Goal: Information Seeking & Learning: Learn about a topic

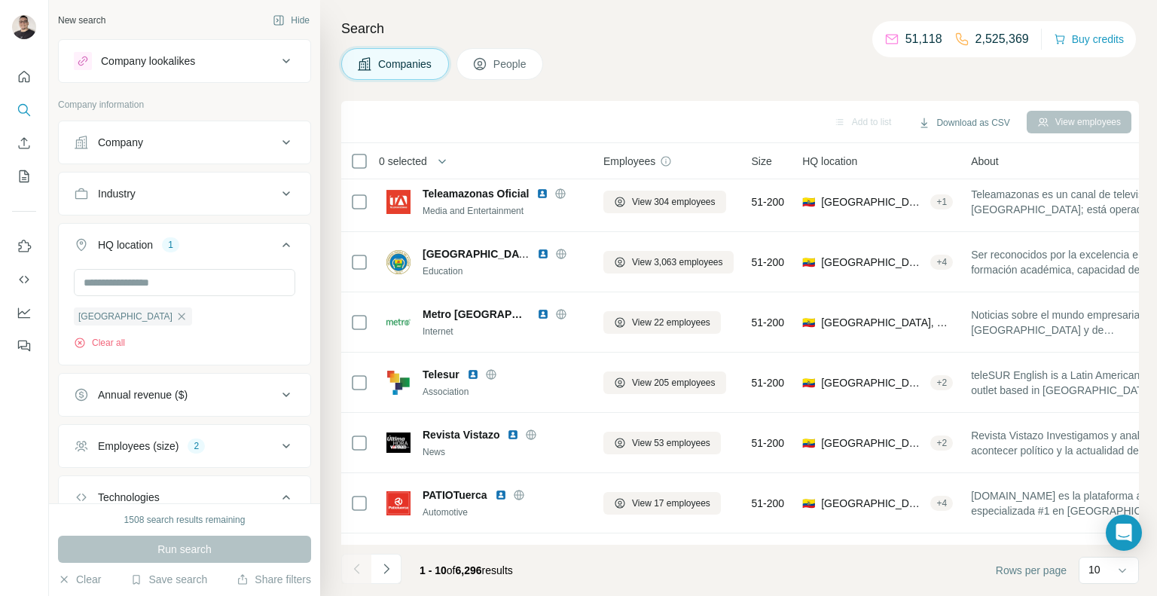
scroll to position [175, 0]
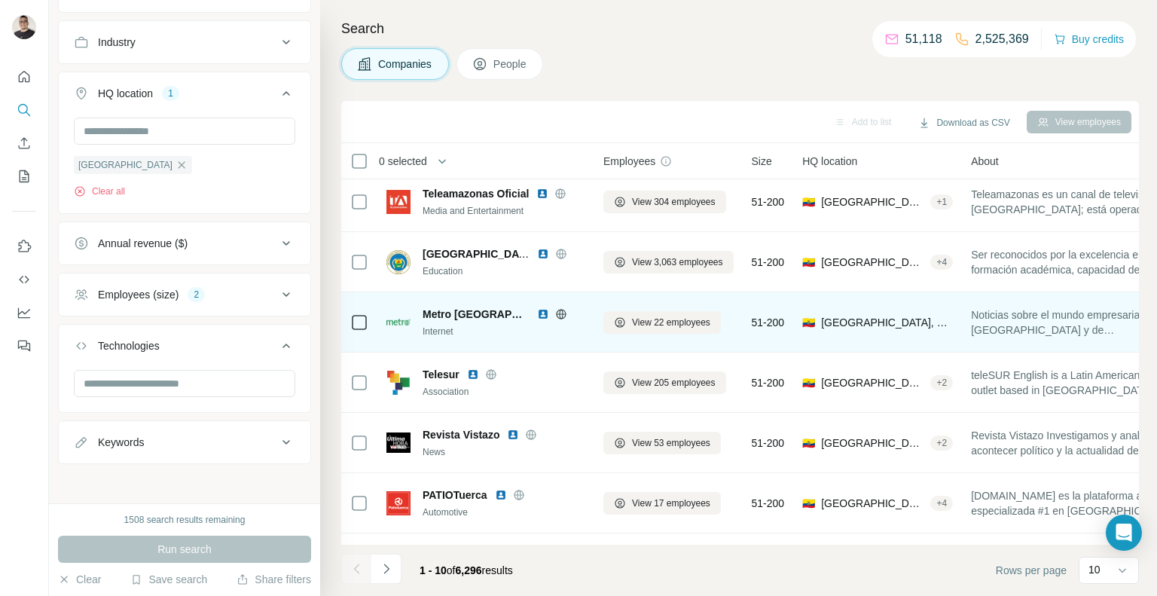
click at [537, 310] on img at bounding box center [543, 314] width 12 height 12
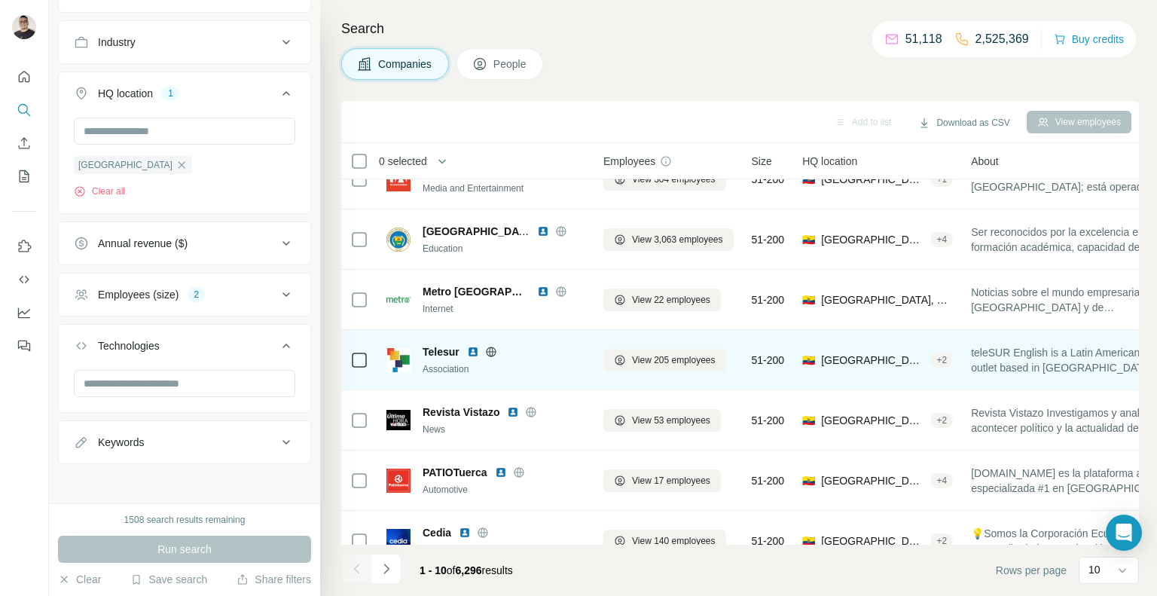
scroll to position [30, 0]
click at [474, 352] on img at bounding box center [473, 352] width 12 height 12
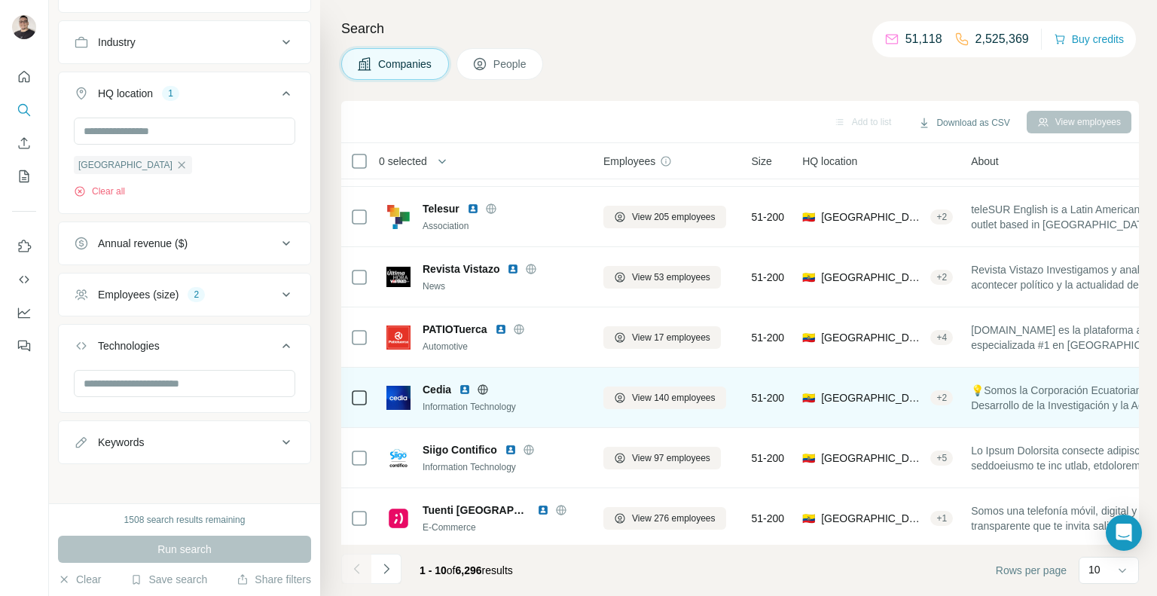
scroll to position [176, 0]
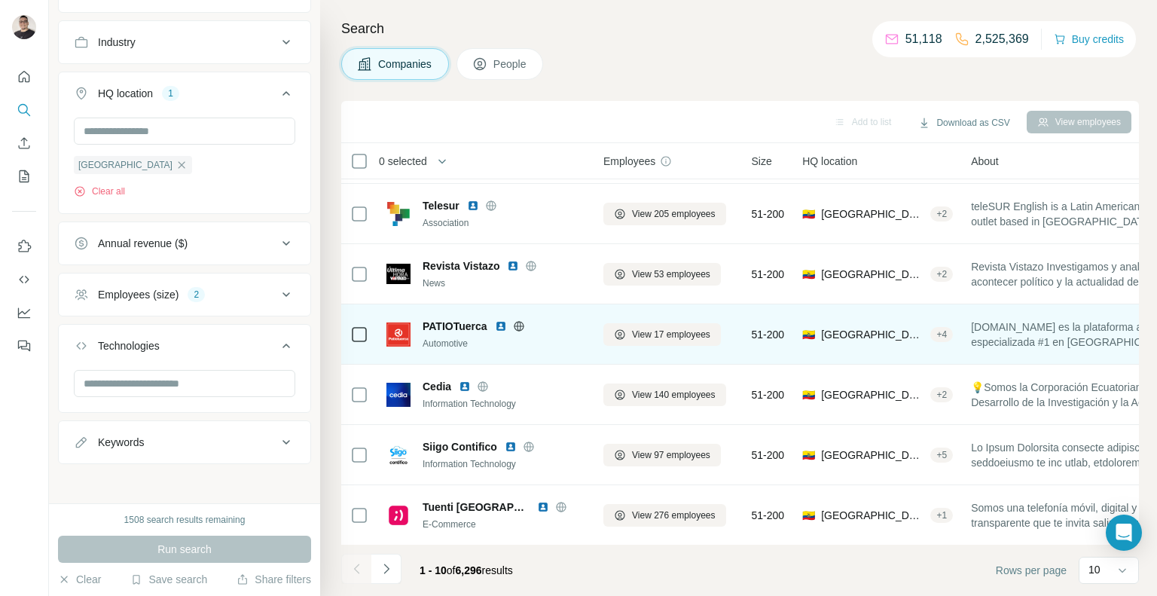
click at [501, 326] on img at bounding box center [501, 326] width 12 height 12
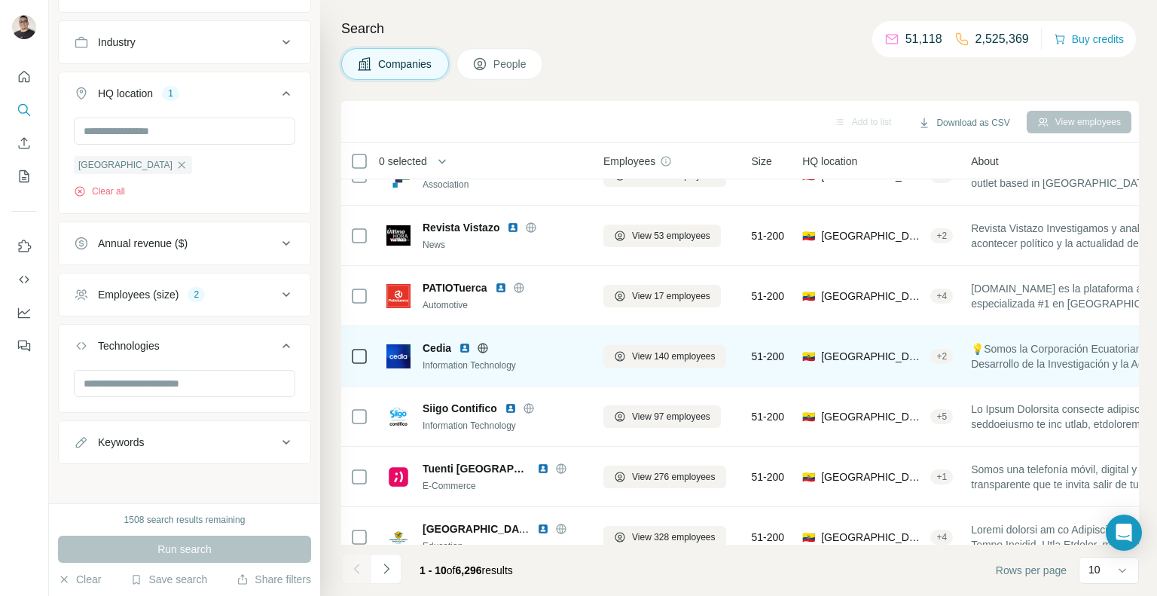
scroll to position [226, 0]
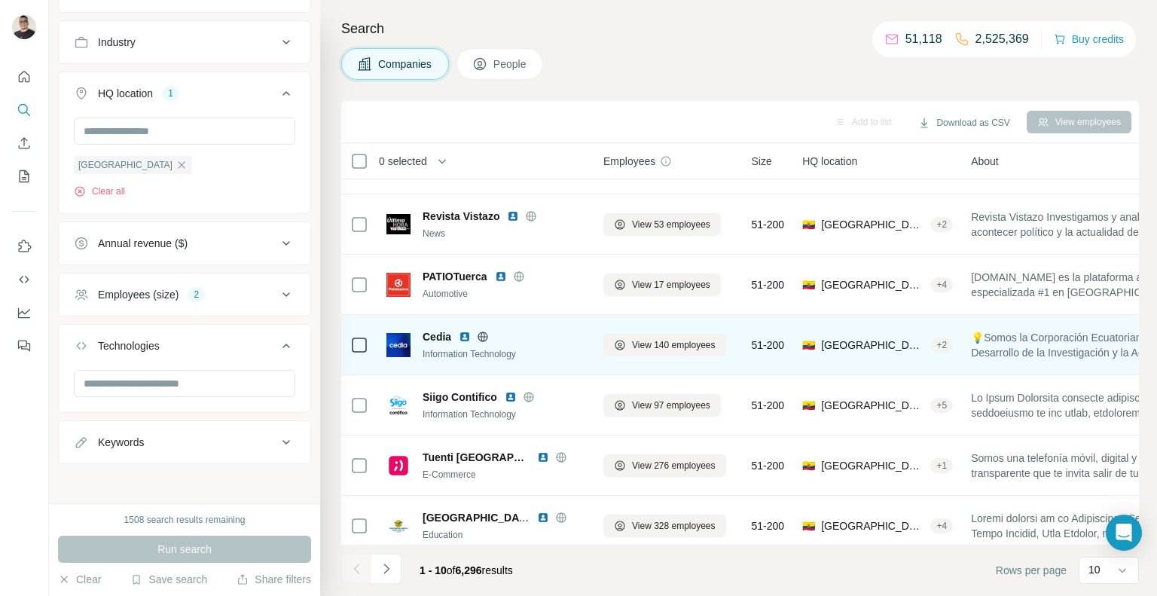
click at [468, 337] on img at bounding box center [465, 337] width 12 height 12
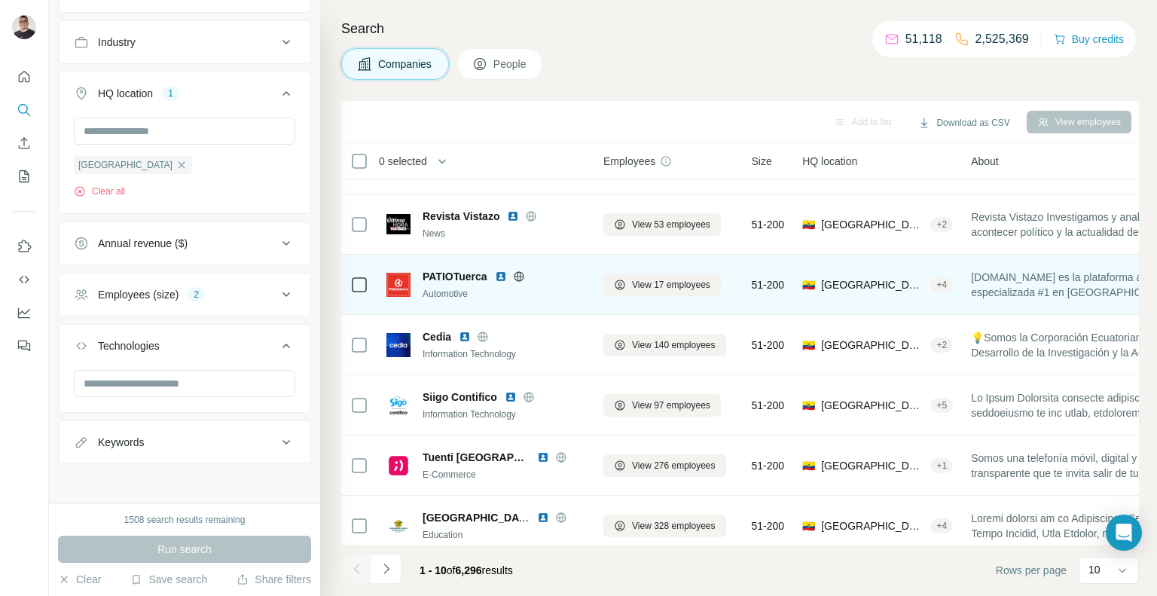
scroll to position [236, 0]
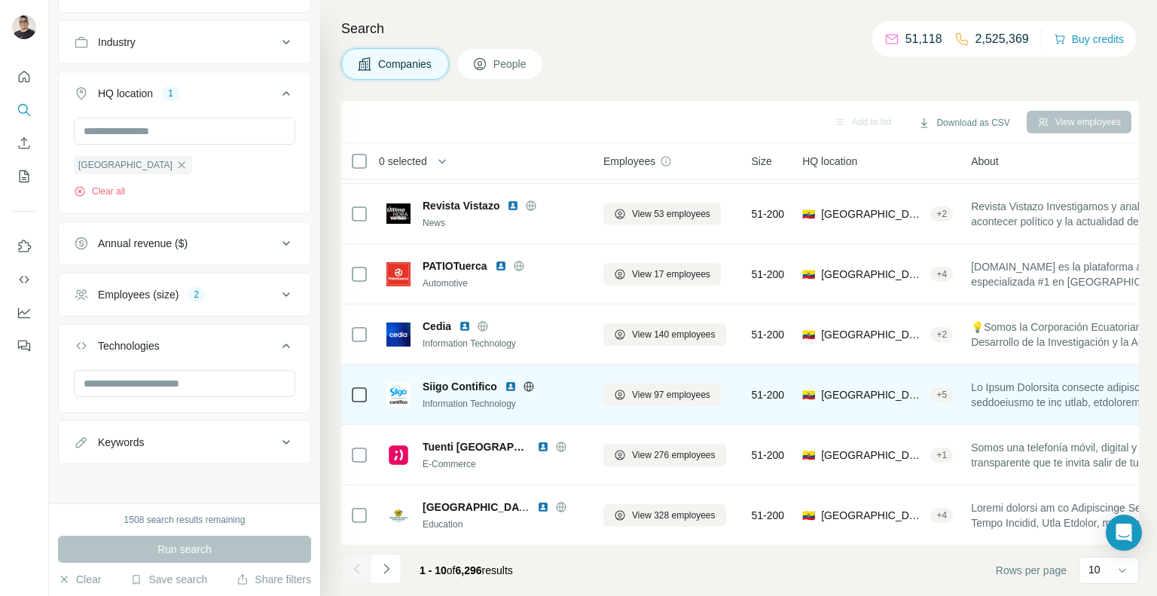
click at [507, 384] on img at bounding box center [511, 386] width 12 height 12
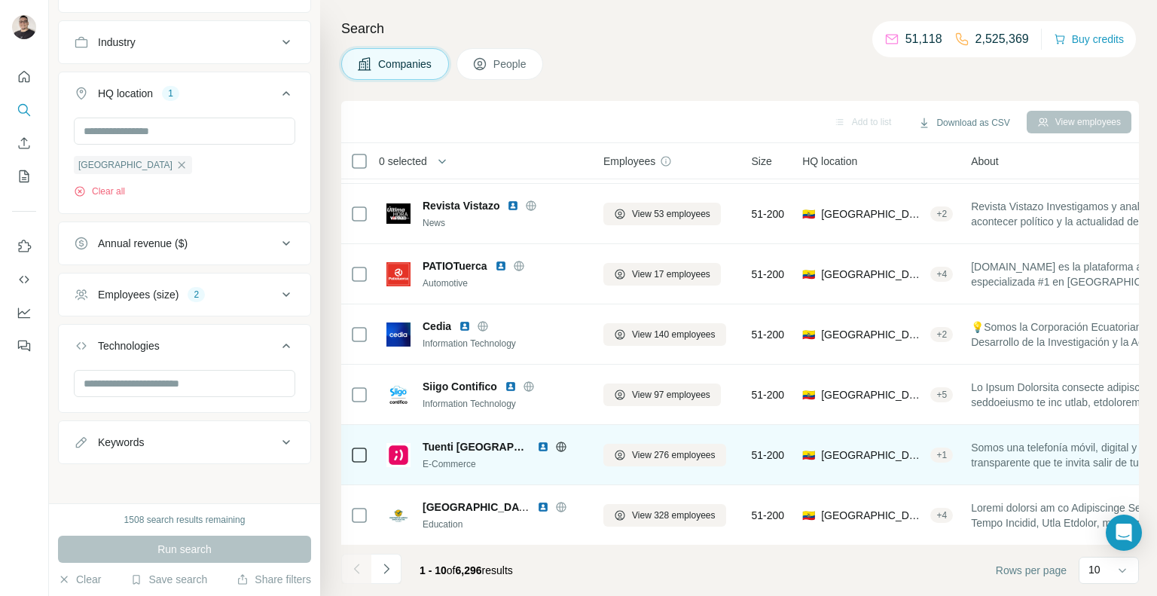
click at [537, 445] on img at bounding box center [543, 447] width 12 height 12
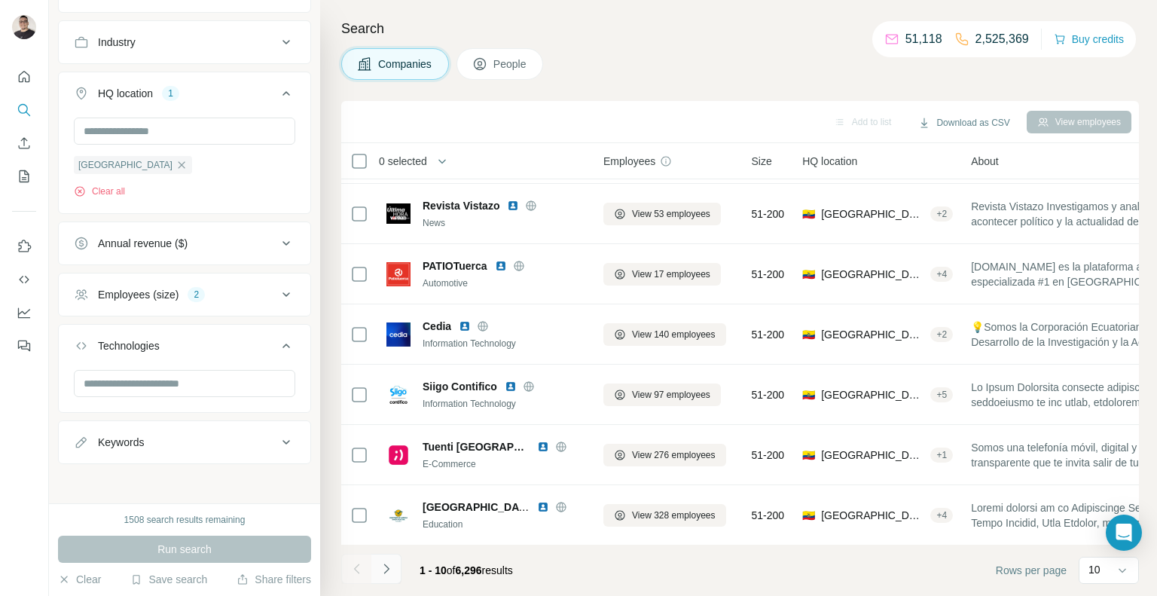
click at [389, 565] on icon "Navigate to next page" at bounding box center [386, 568] width 15 height 15
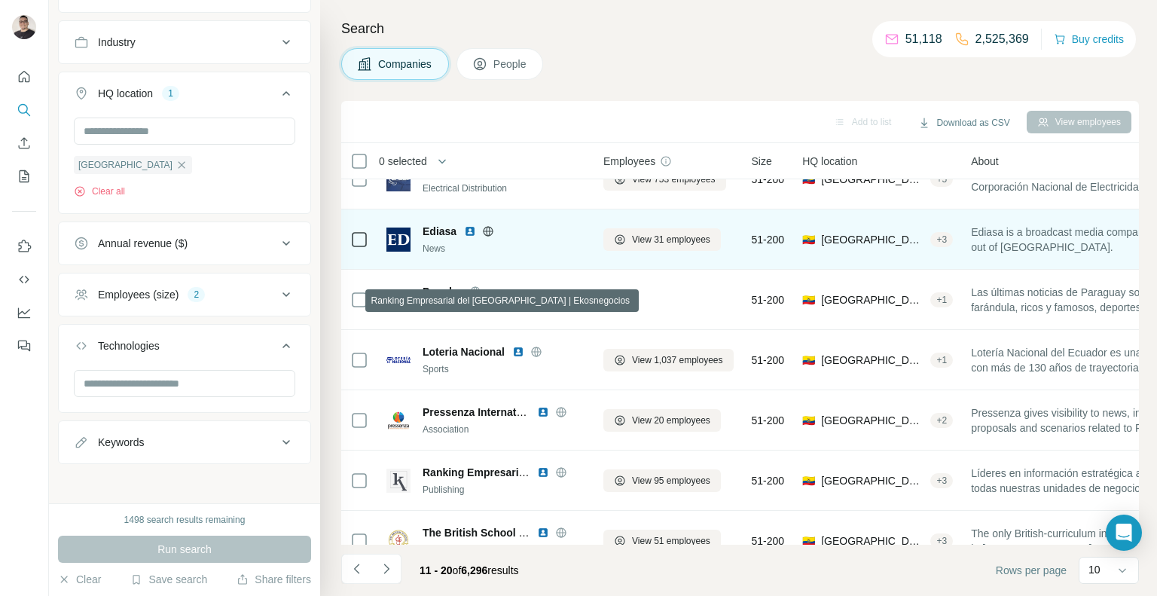
scroll to position [0, 0]
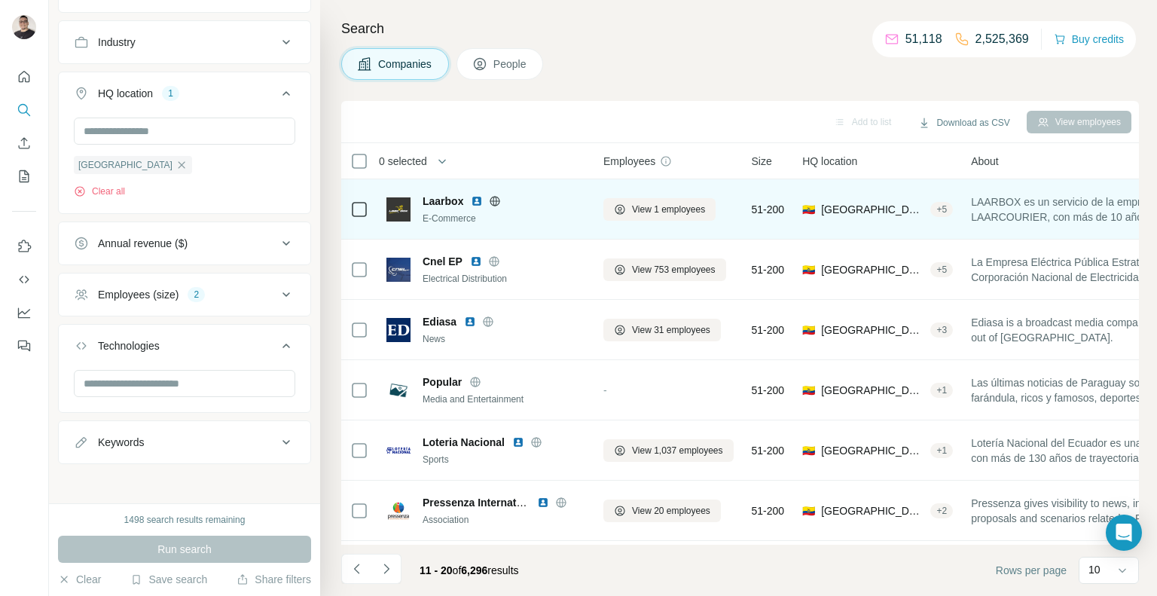
click at [477, 200] on img at bounding box center [477, 201] width 12 height 12
click at [479, 203] on img at bounding box center [477, 201] width 12 height 12
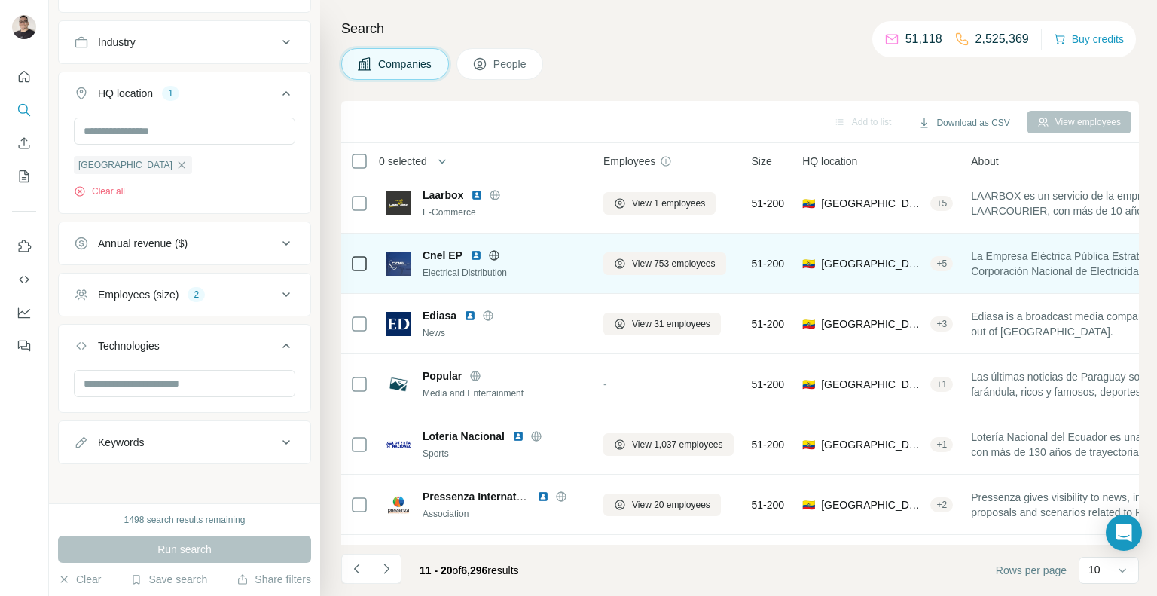
scroll to position [8, 0]
click at [467, 255] on div "Cnel EP" at bounding box center [503, 253] width 163 height 15
click at [471, 254] on img at bounding box center [476, 254] width 12 height 12
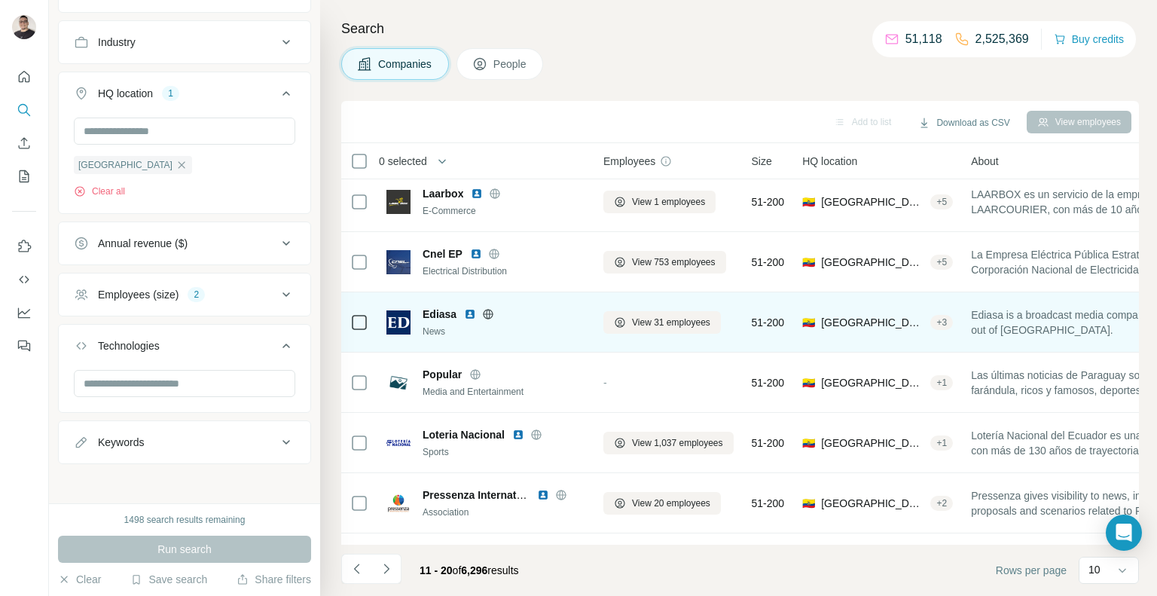
click at [468, 316] on img at bounding box center [470, 314] width 12 height 12
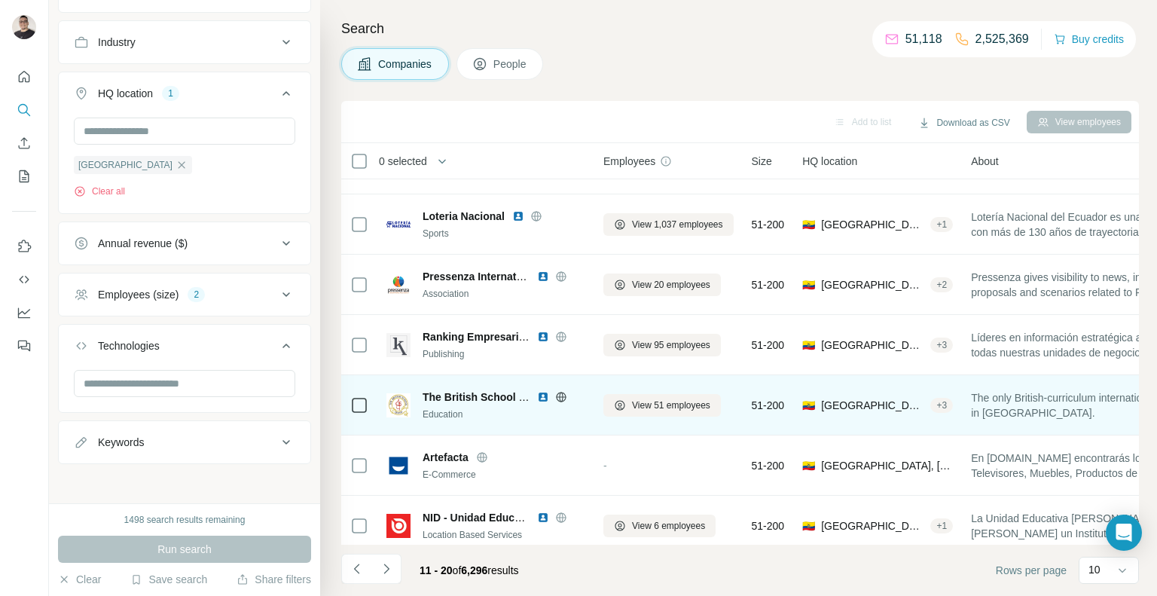
scroll to position [236, 0]
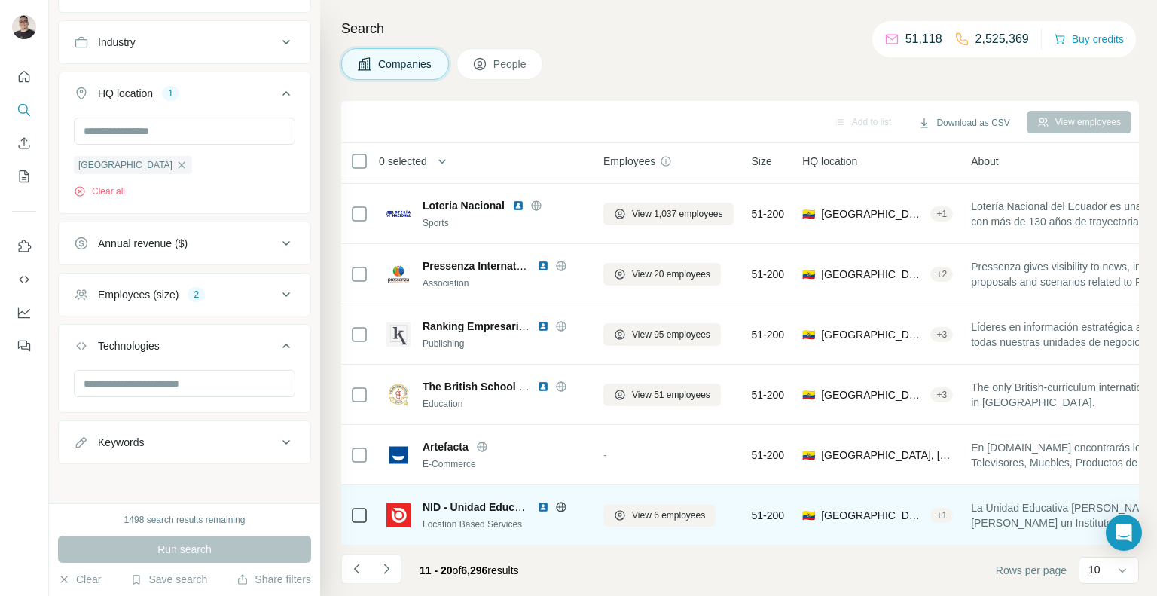
click at [539, 508] on img at bounding box center [543, 507] width 12 height 12
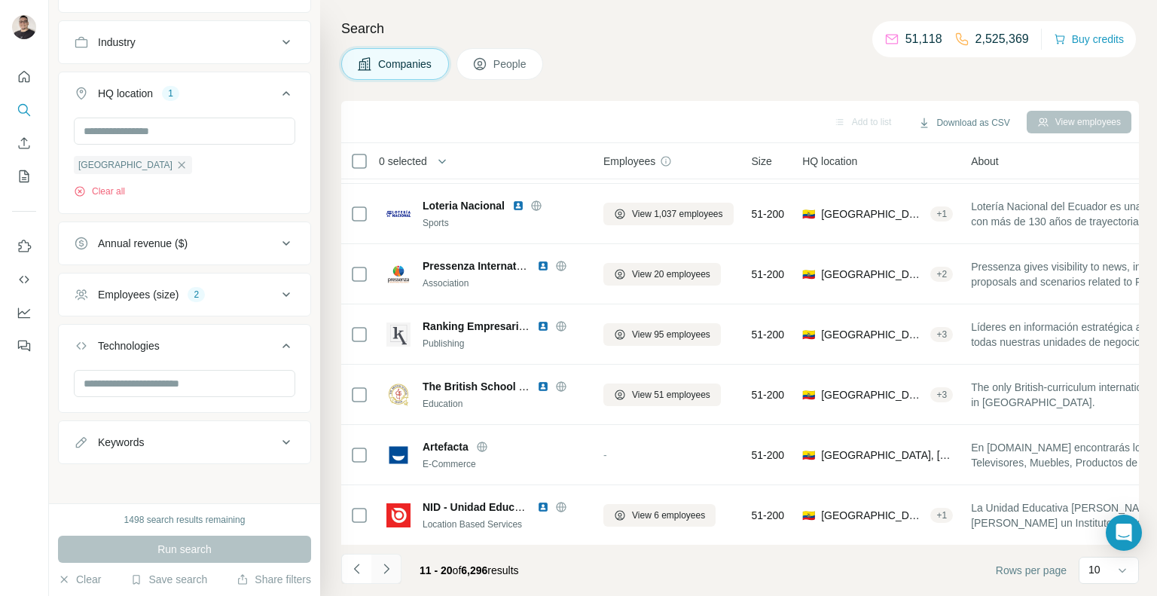
click at [382, 580] on button "Navigate to next page" at bounding box center [386, 568] width 30 height 30
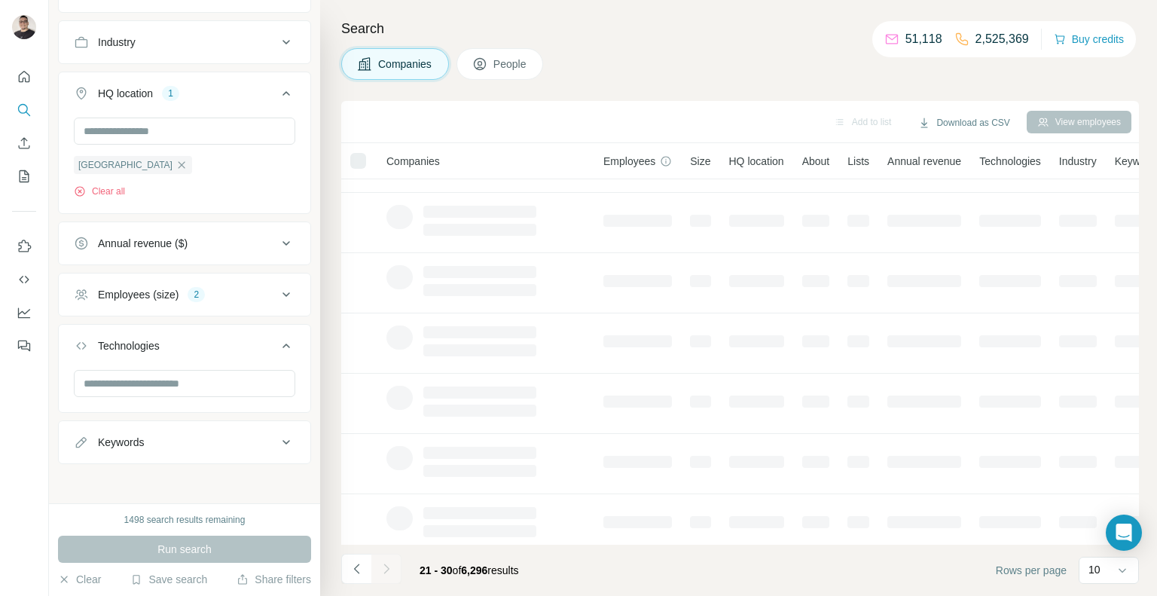
scroll to position [0, 0]
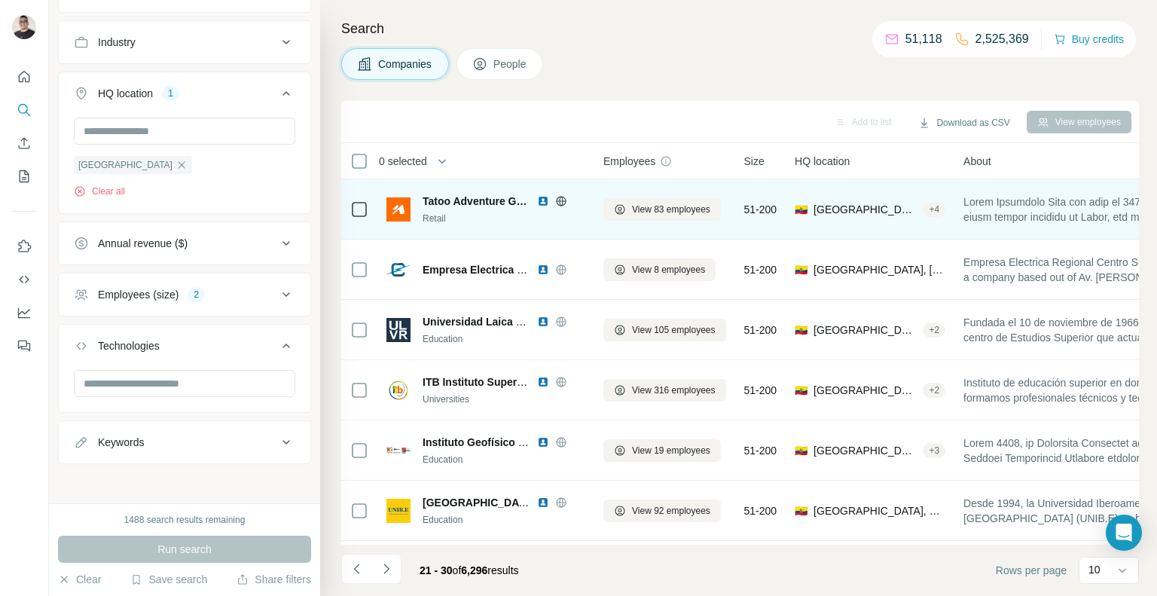
click at [542, 201] on img at bounding box center [543, 201] width 12 height 12
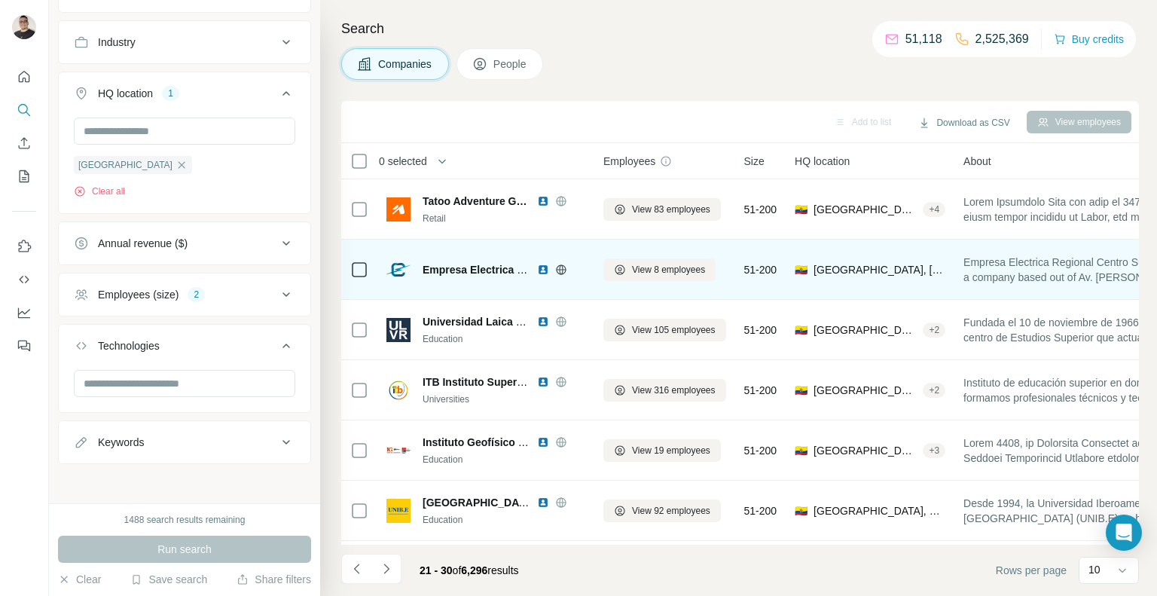
click at [541, 267] on img at bounding box center [543, 270] width 12 height 12
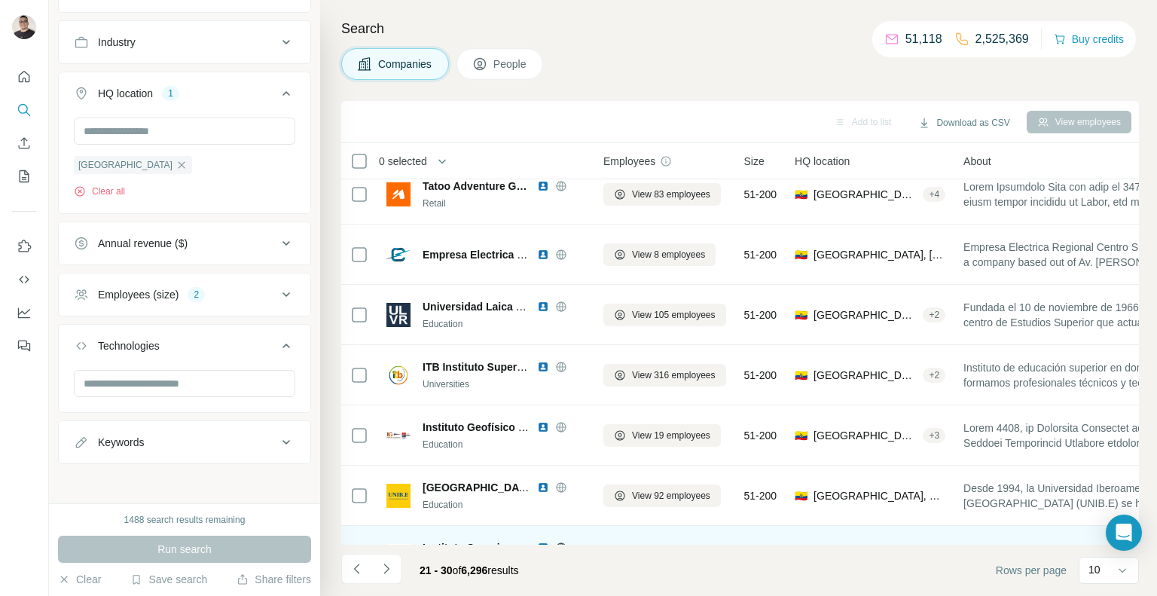
scroll to position [236, 0]
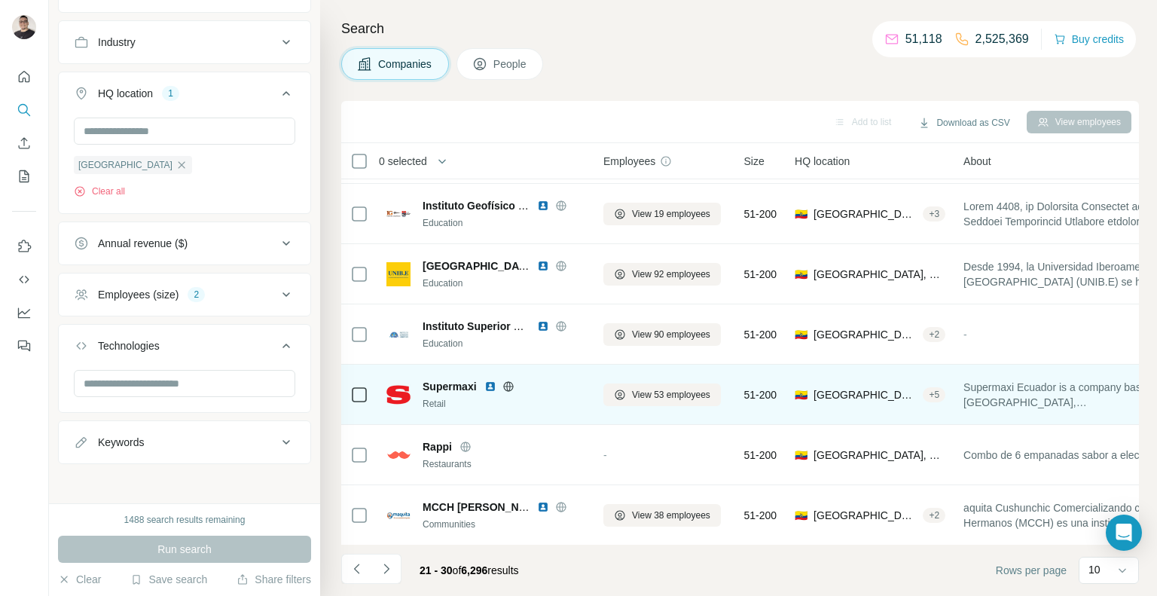
click at [491, 388] on img at bounding box center [490, 386] width 12 height 12
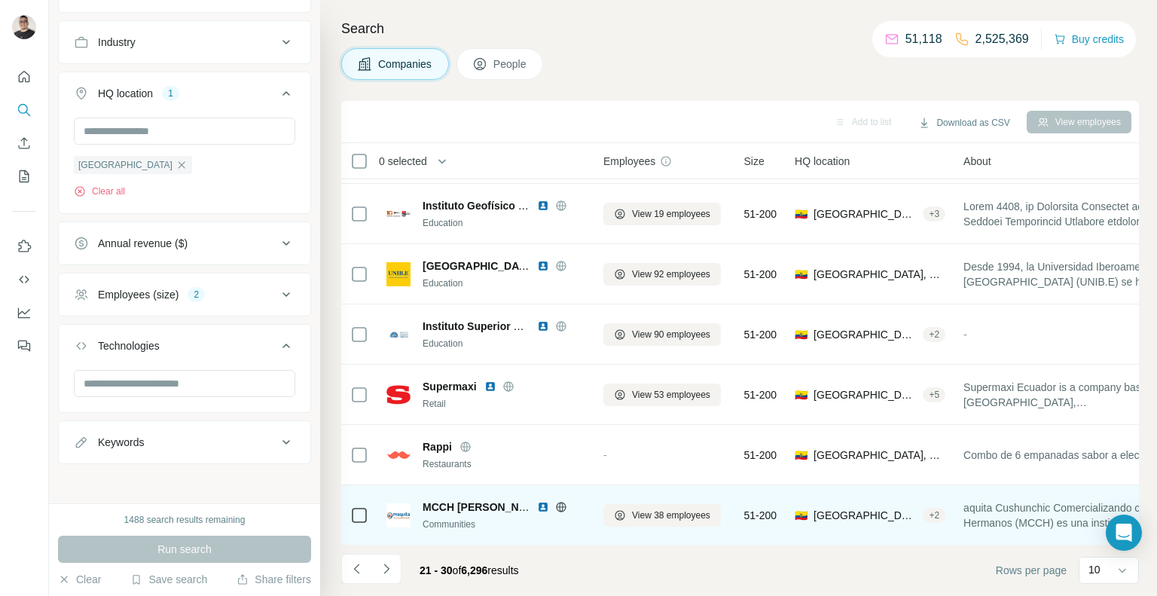
click at [542, 509] on img at bounding box center [543, 507] width 12 height 12
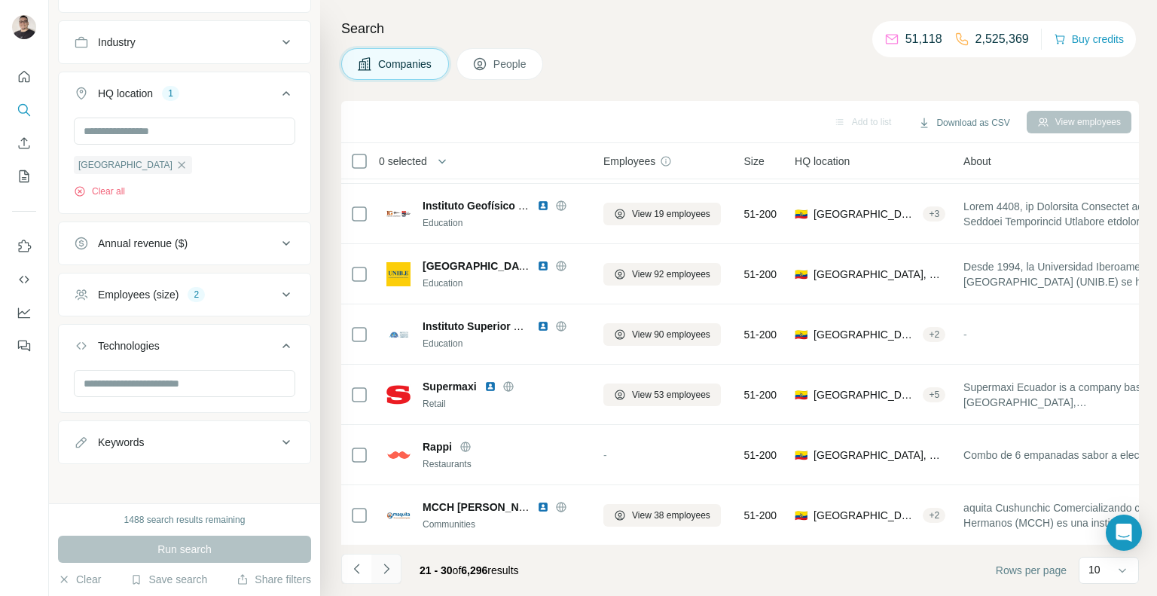
click at [386, 564] on icon "Navigate to next page" at bounding box center [386, 568] width 15 height 15
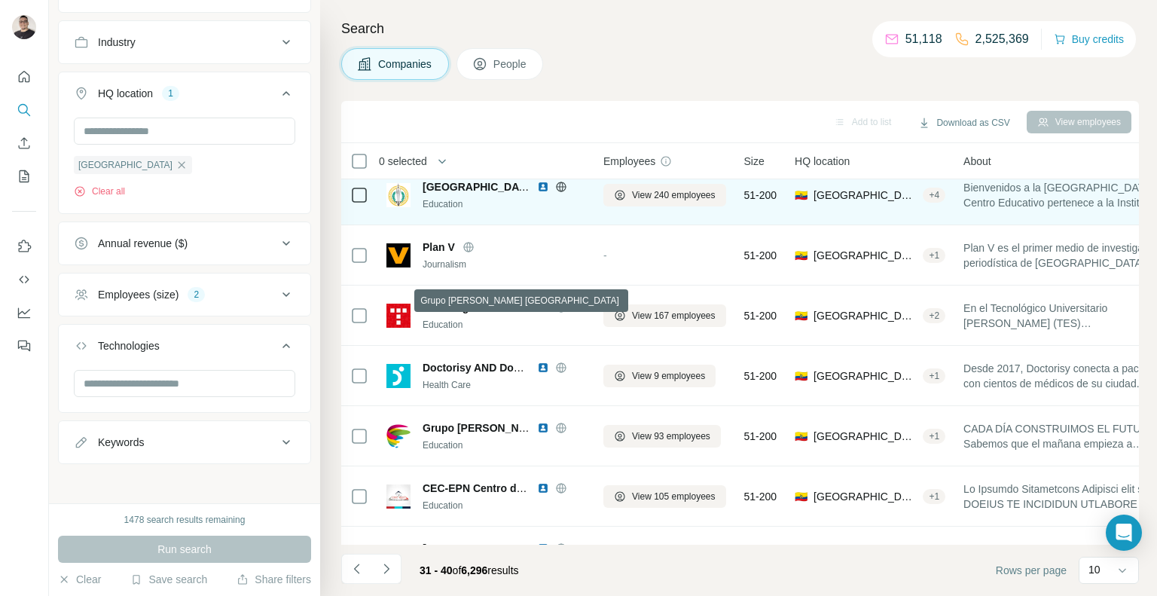
scroll to position [0, 0]
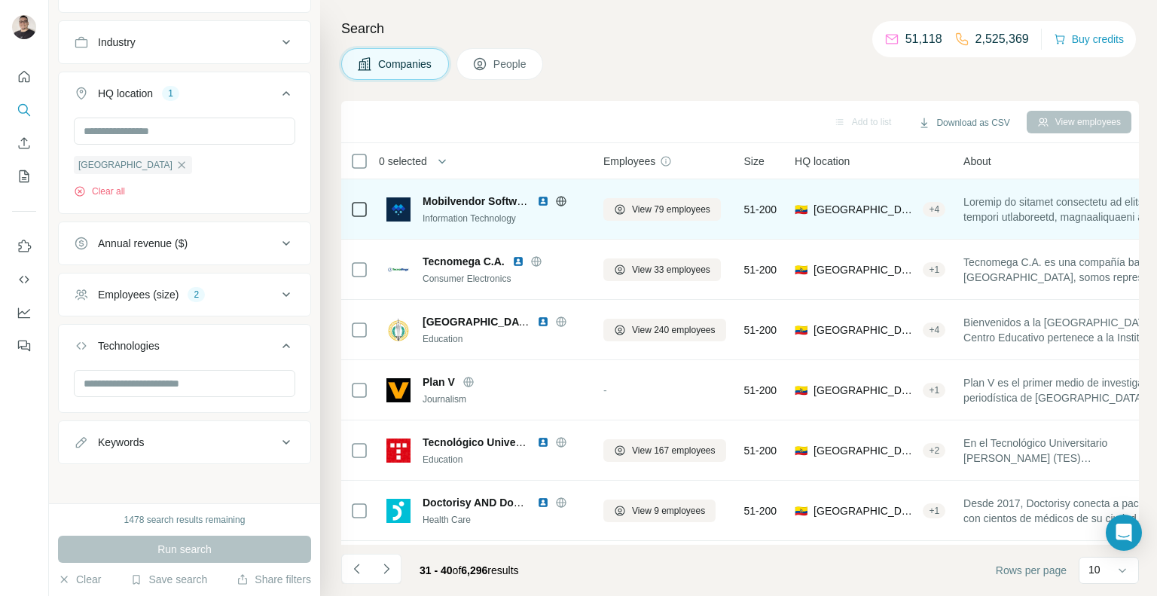
click at [542, 202] on img at bounding box center [543, 201] width 12 height 12
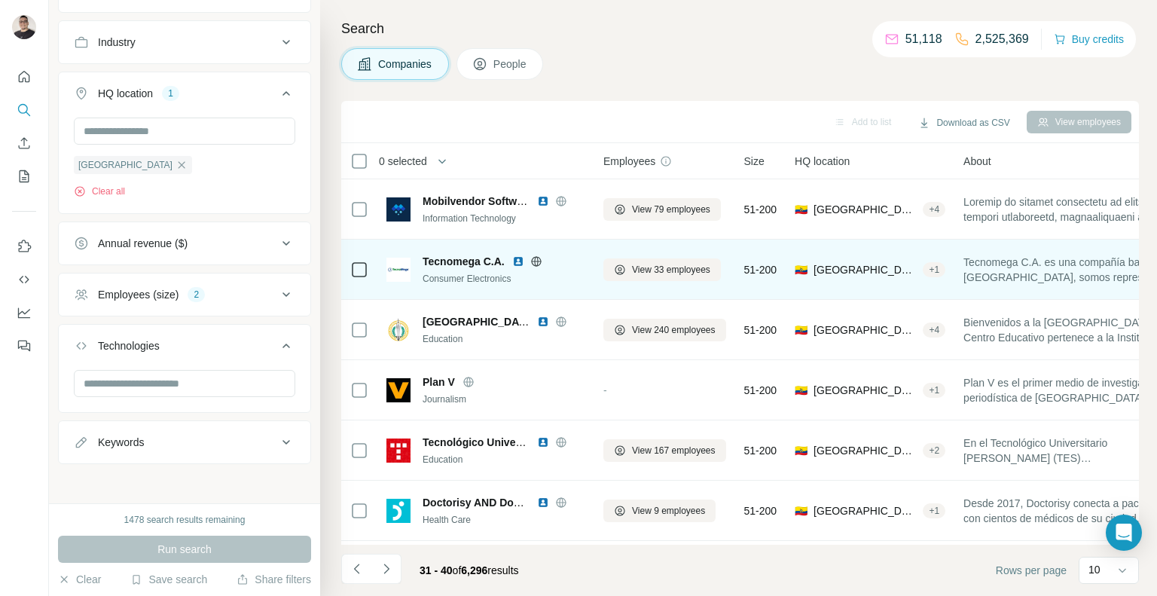
click at [520, 258] on img at bounding box center [518, 261] width 12 height 12
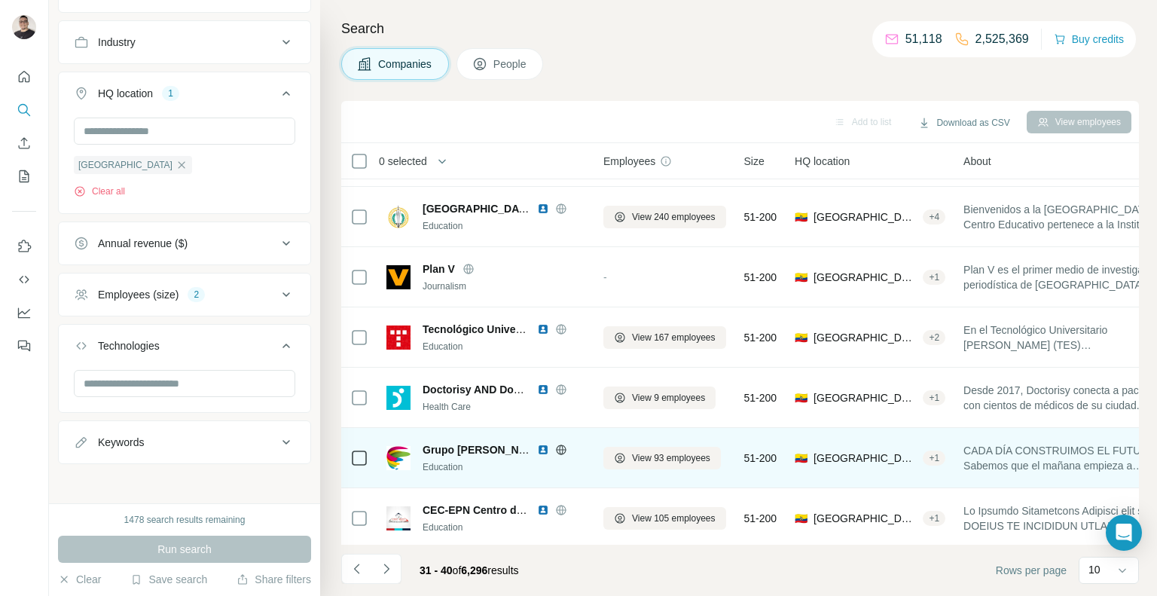
scroll to position [166, 0]
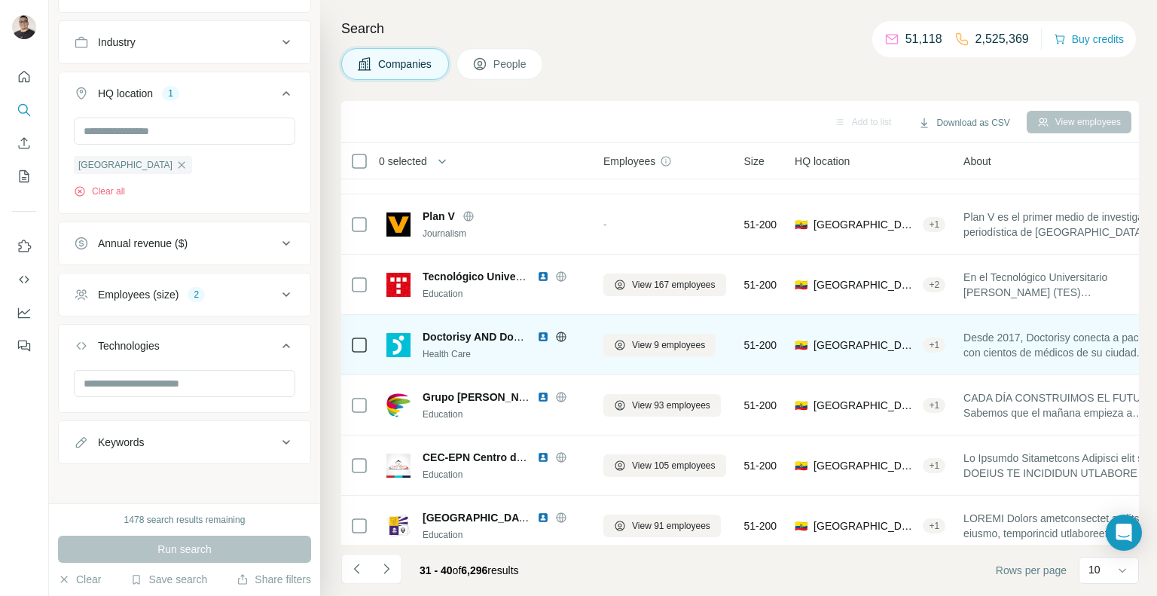
click at [539, 335] on img at bounding box center [543, 337] width 12 height 12
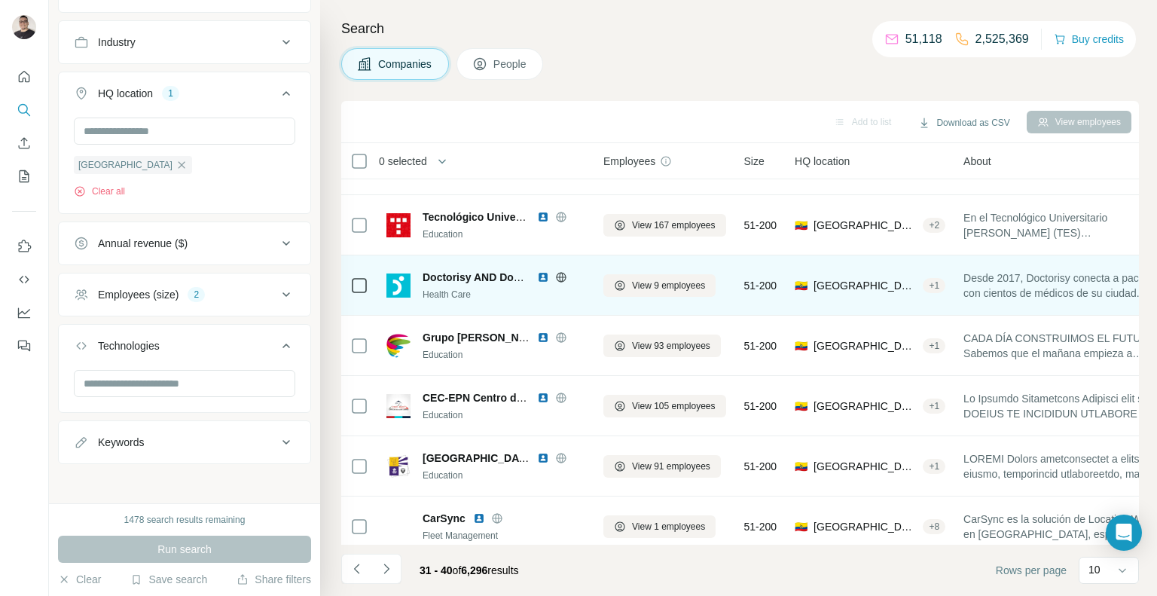
scroll to position [236, 0]
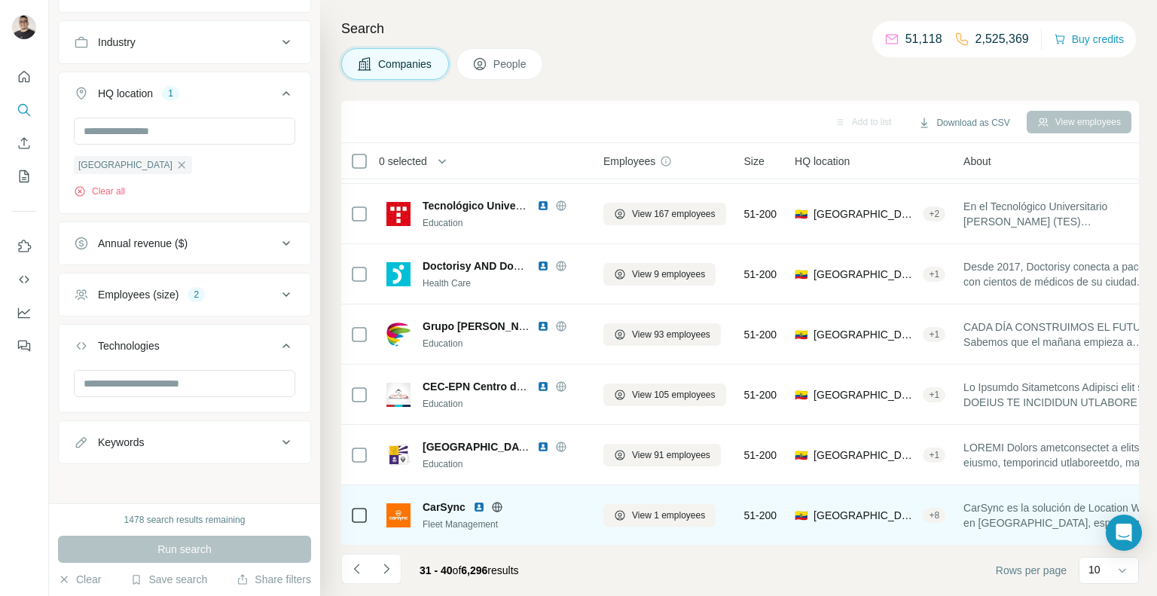
click at [482, 506] on img at bounding box center [479, 507] width 12 height 12
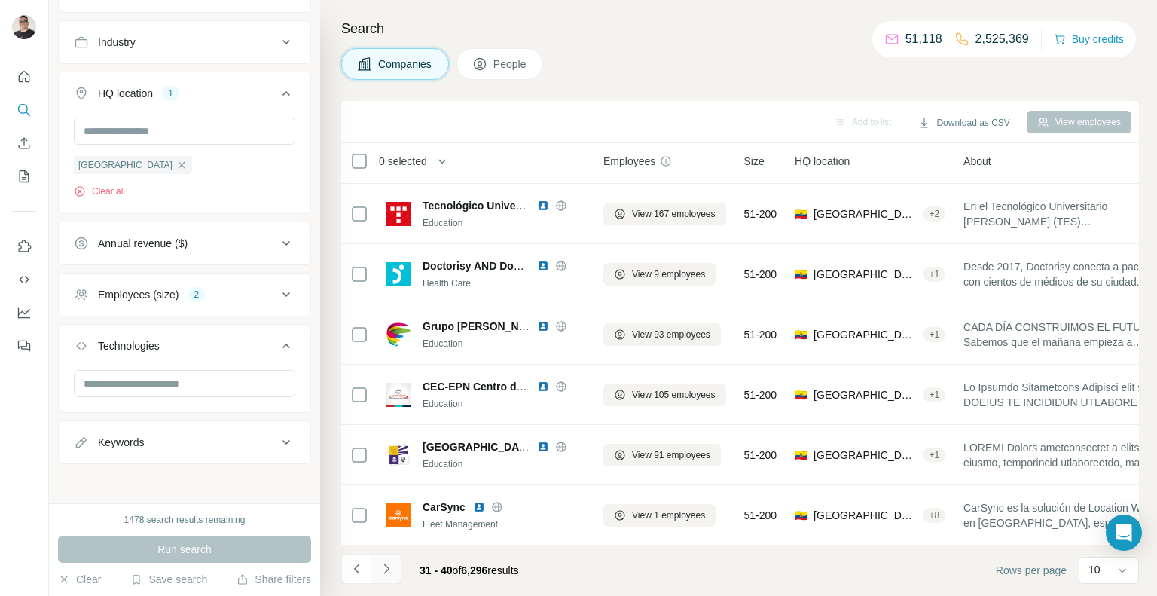
click at [390, 573] on icon "Navigate to next page" at bounding box center [386, 568] width 15 height 15
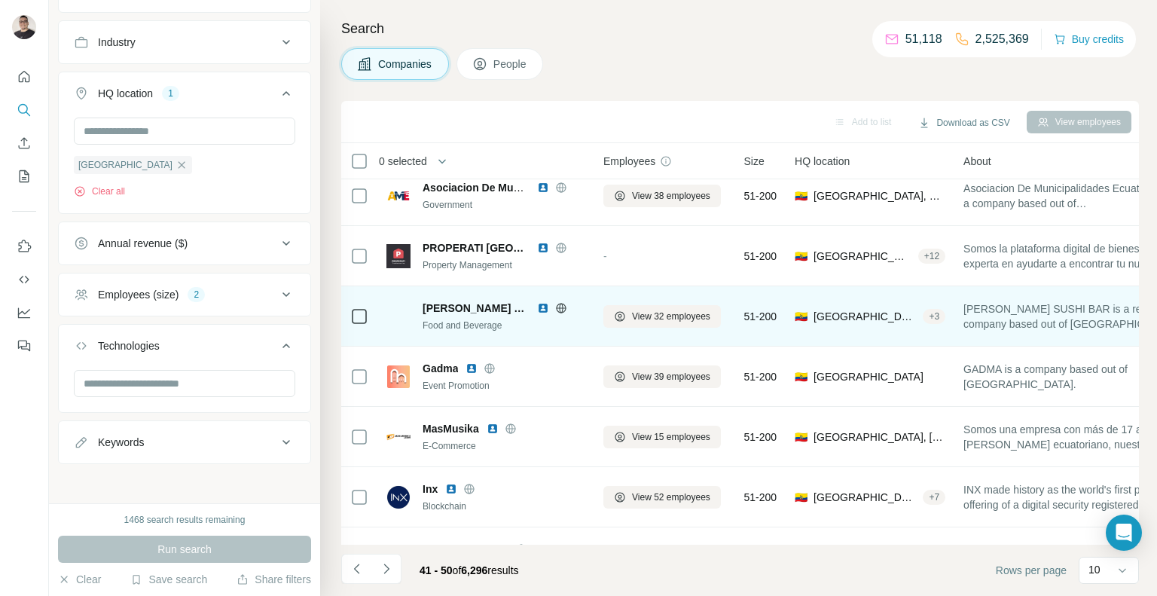
scroll to position [0, 0]
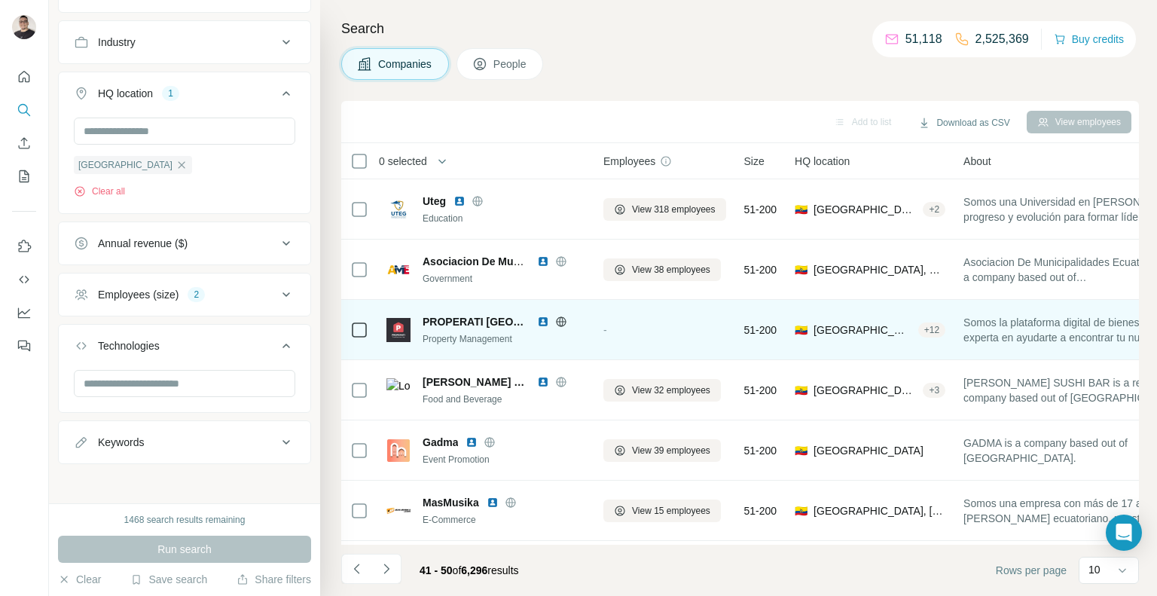
click at [541, 323] on img at bounding box center [543, 322] width 12 height 12
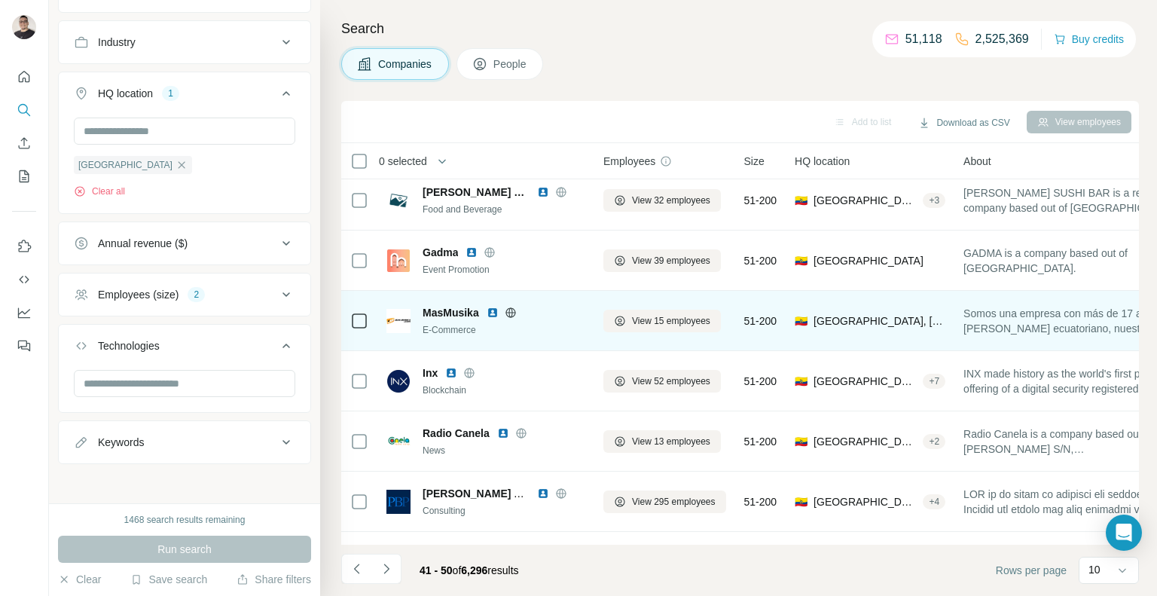
scroll to position [201, 0]
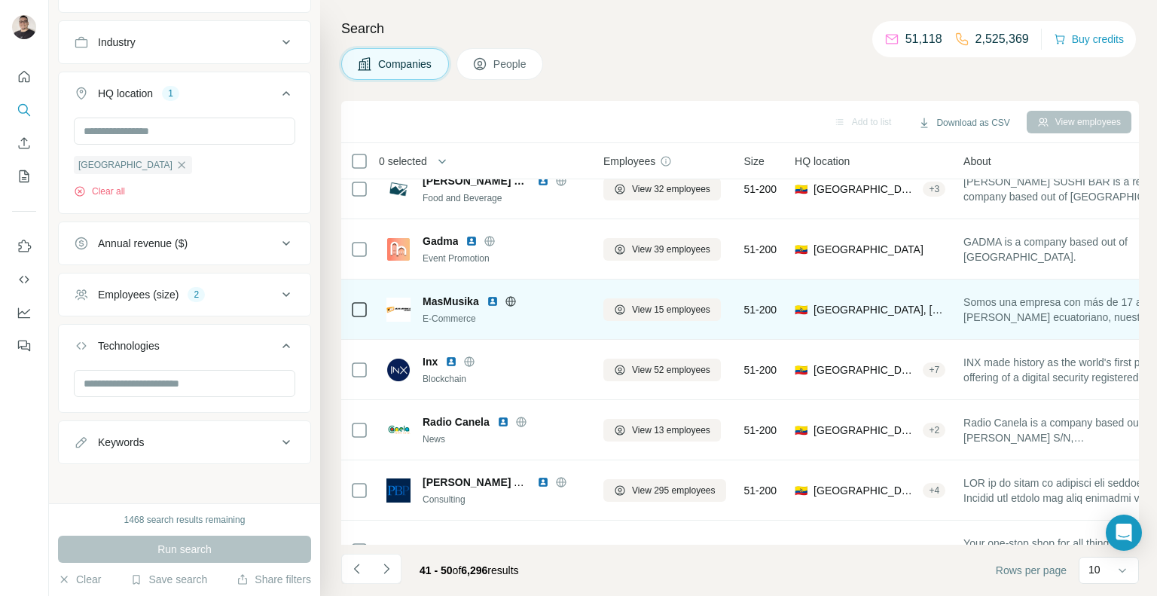
click at [493, 304] on img at bounding box center [492, 301] width 12 height 12
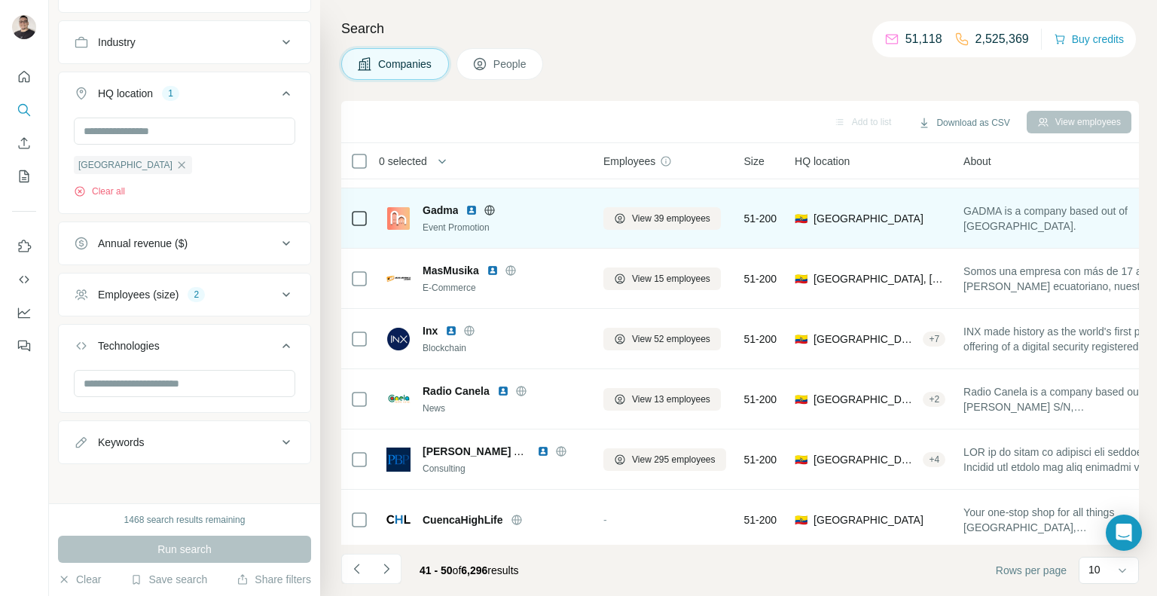
scroll to position [236, 0]
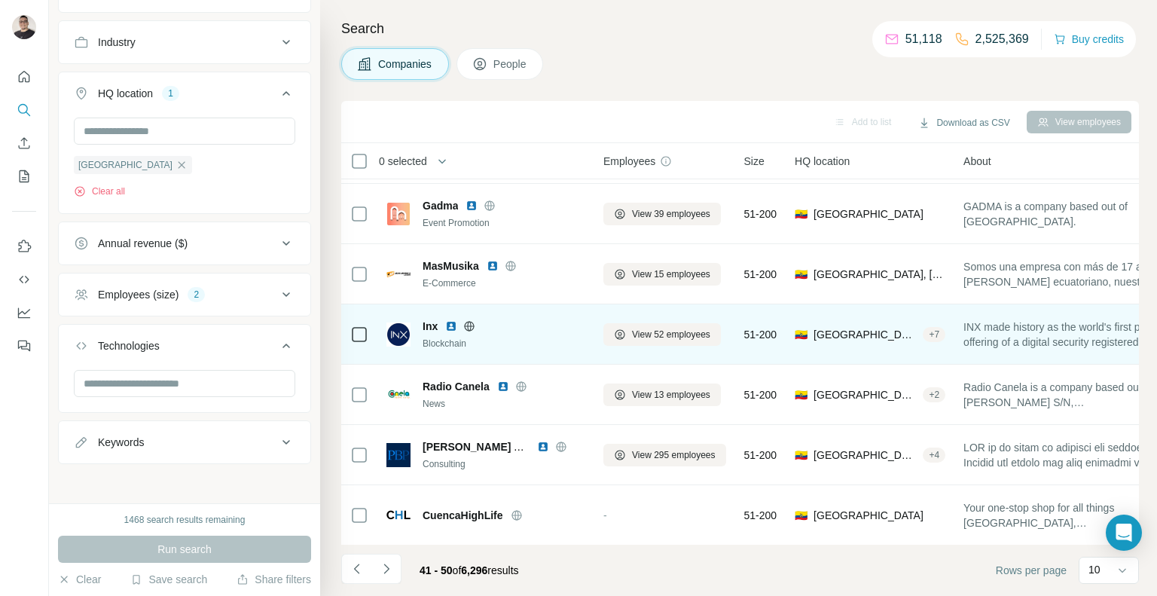
click at [452, 321] on img at bounding box center [451, 326] width 12 height 12
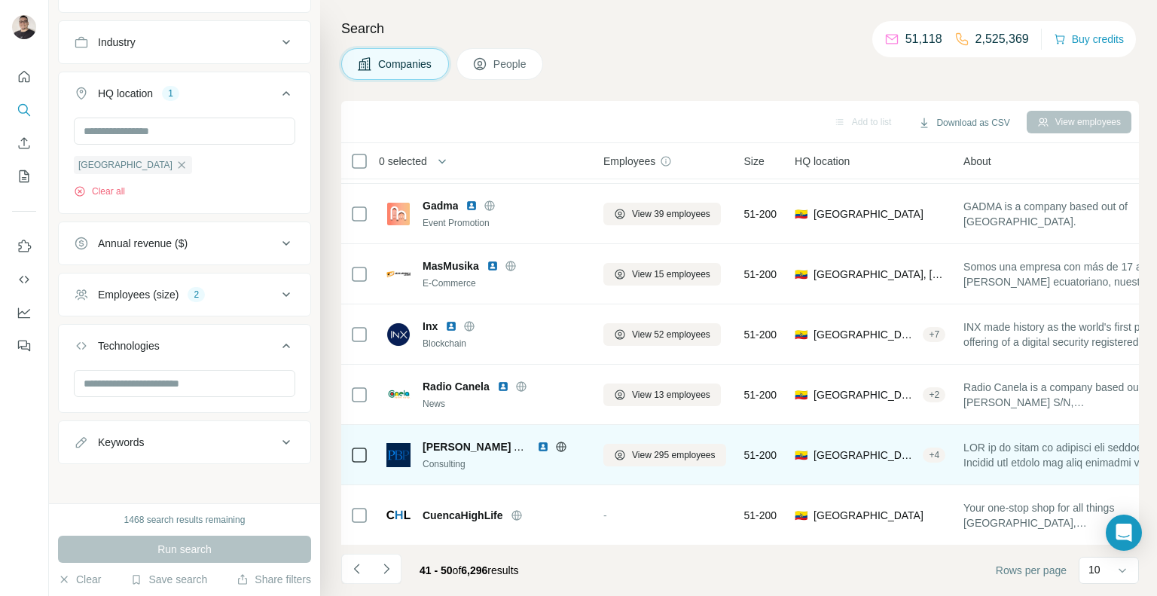
click at [541, 442] on img at bounding box center [543, 447] width 12 height 12
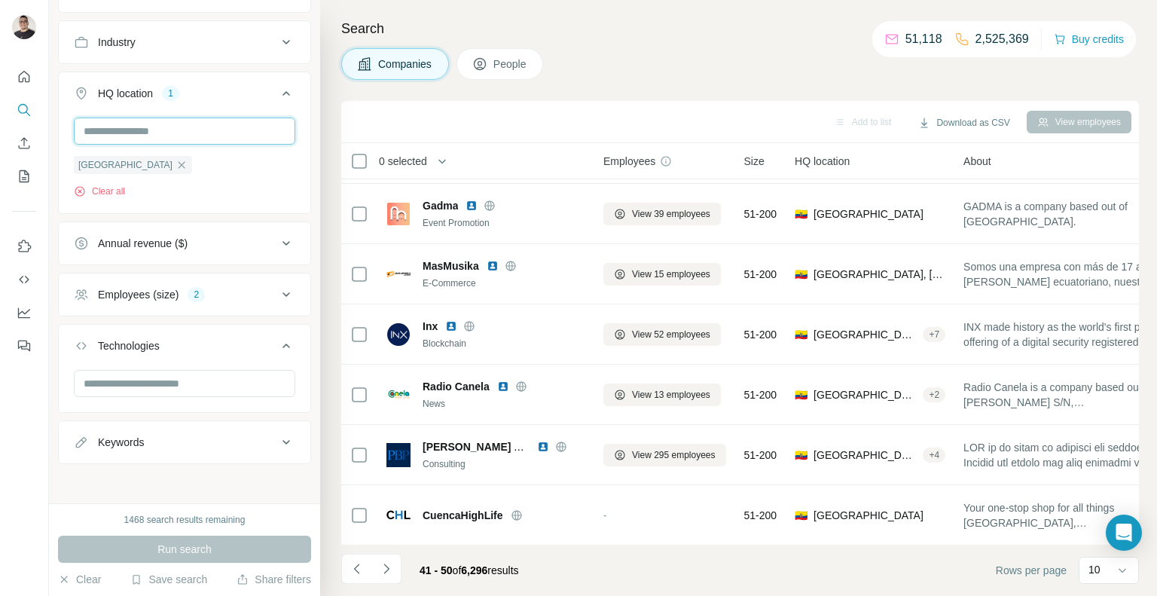
click at [148, 128] on input "text" at bounding box center [184, 130] width 221 height 27
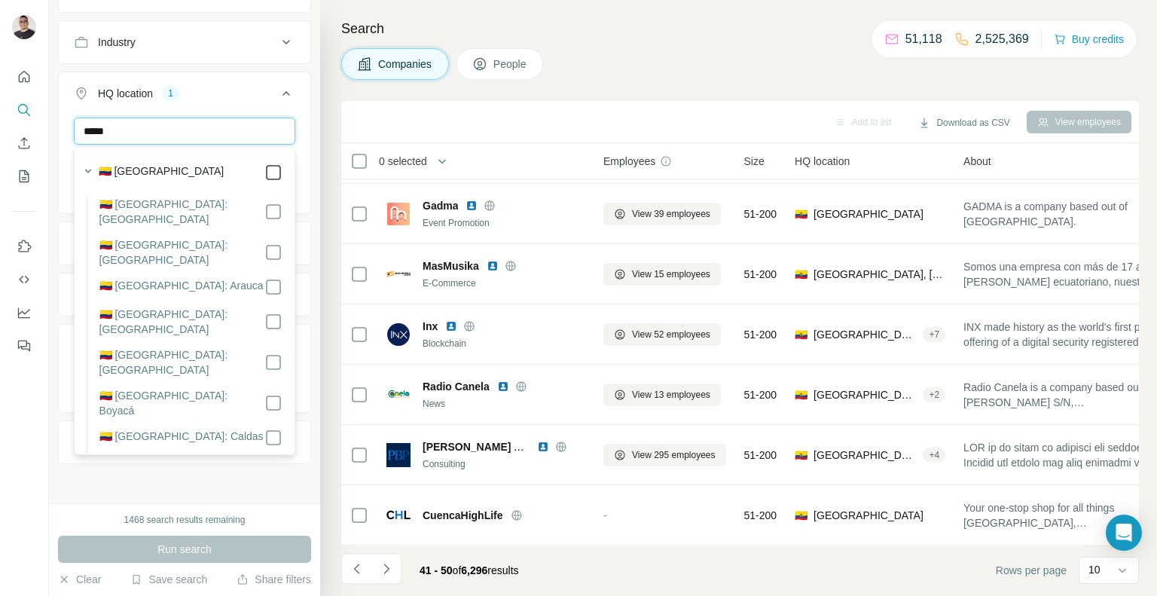
type input "*****"
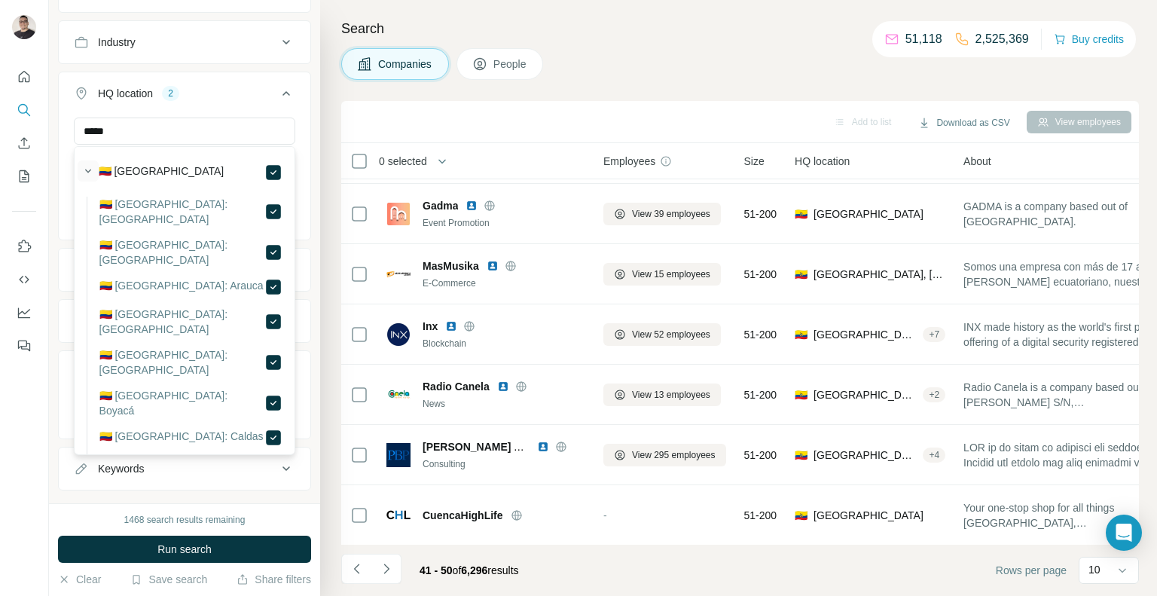
click at [90, 169] on icon "button" at bounding box center [88, 171] width 6 height 4
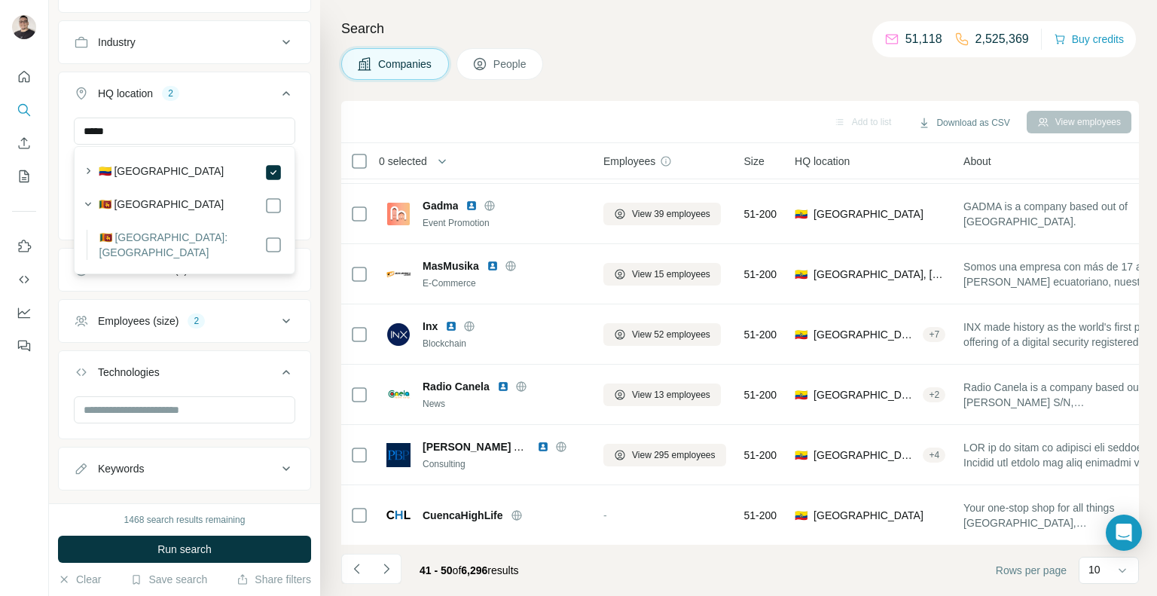
click at [224, 102] on button "HQ location 2" at bounding box center [185, 96] width 252 height 42
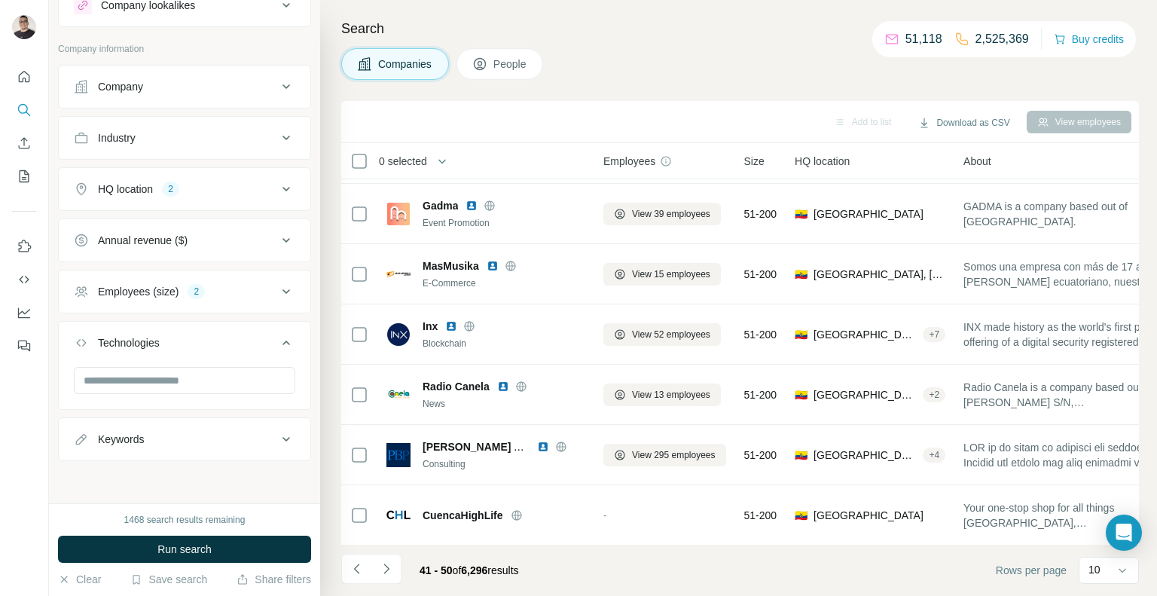
scroll to position [53, 0]
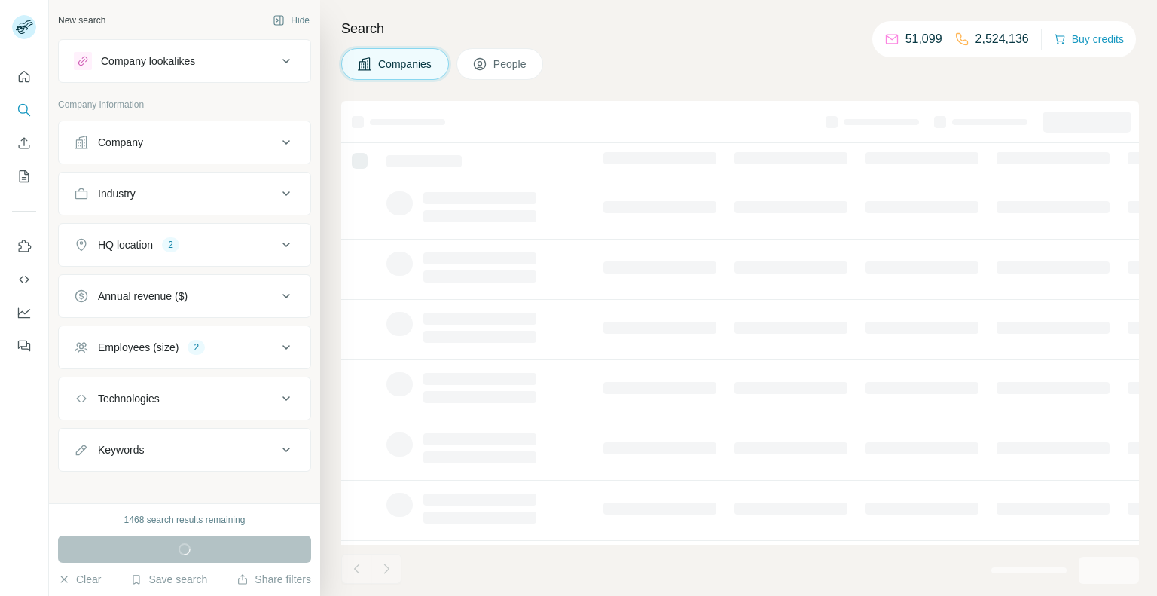
click at [243, 245] on div "HQ location 2" at bounding box center [175, 244] width 203 height 15
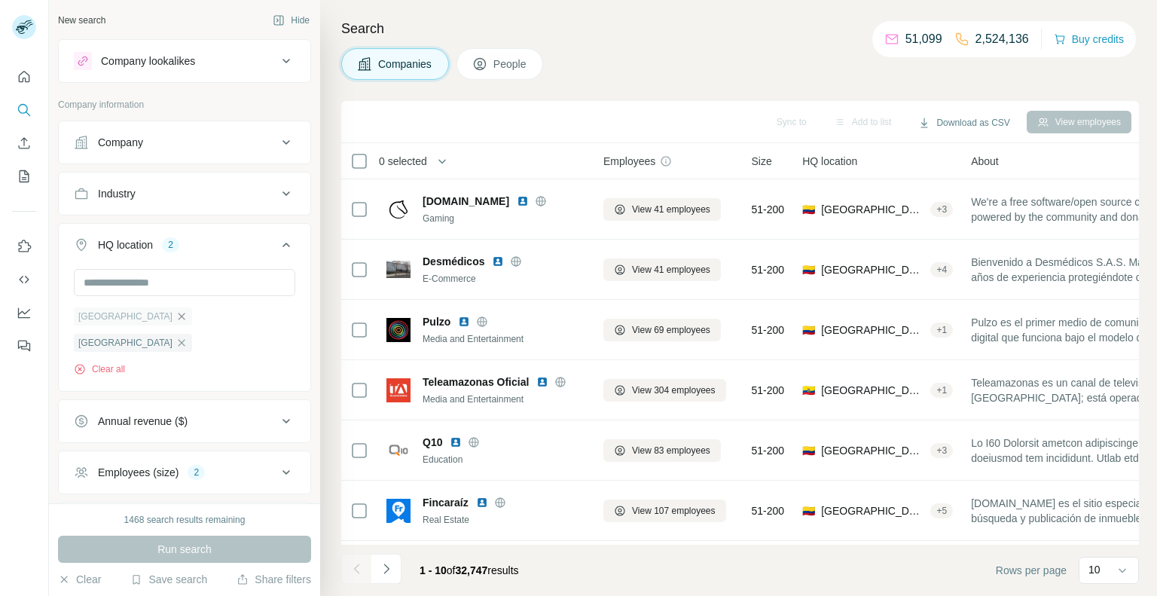
click at [175, 316] on icon "button" at bounding box center [181, 316] width 12 height 12
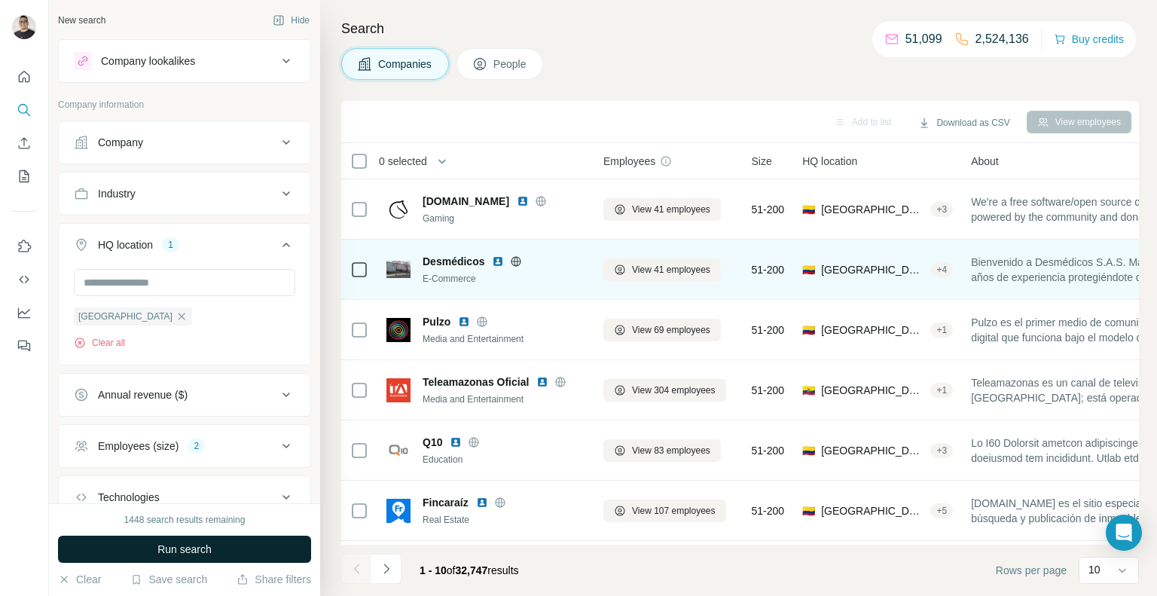
click at [500, 261] on img at bounding box center [498, 261] width 12 height 12
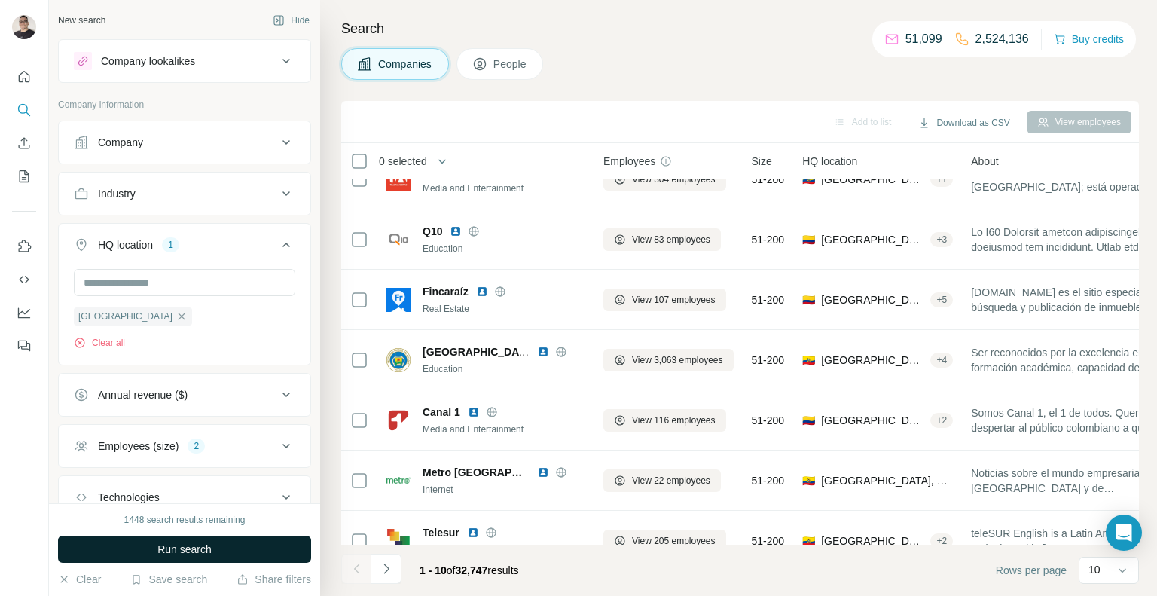
scroll to position [213, 0]
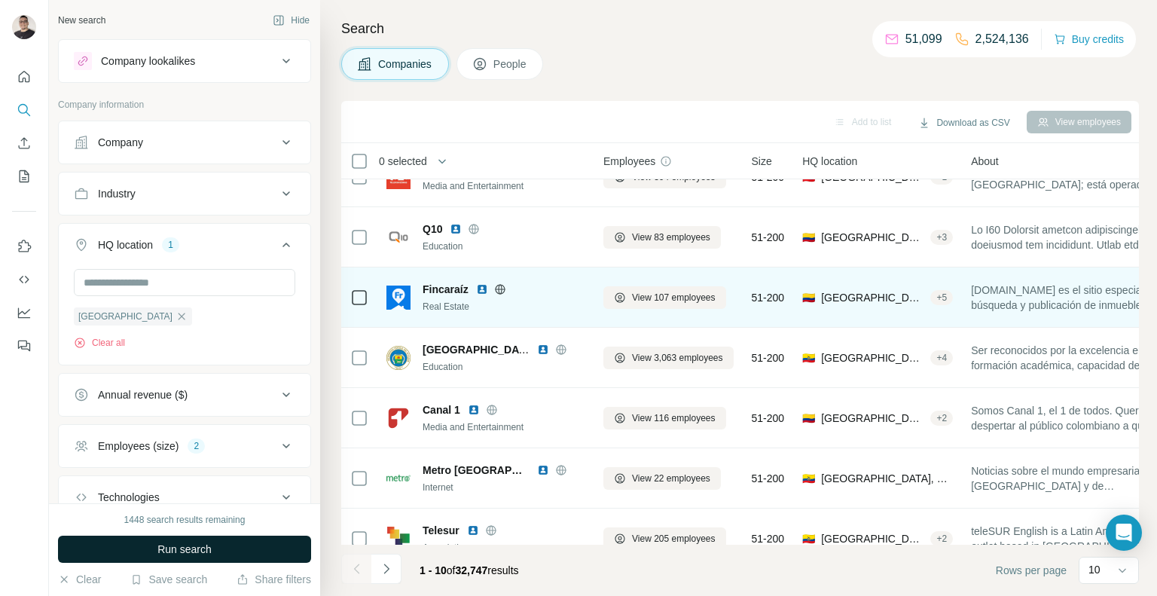
click at [480, 291] on img at bounding box center [482, 289] width 12 height 12
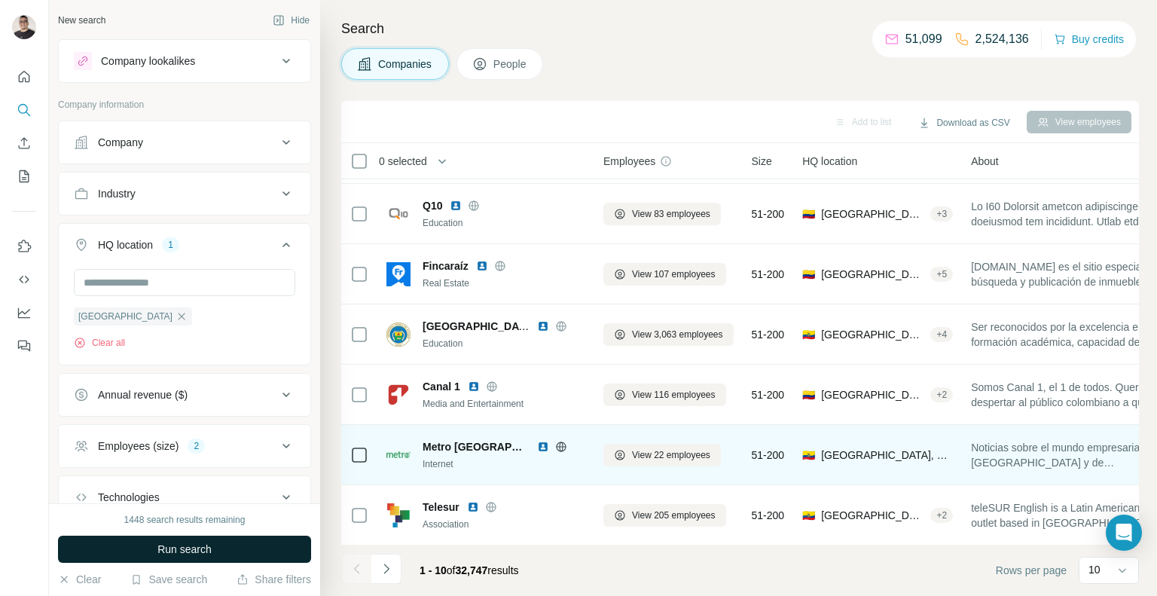
scroll to position [0, 0]
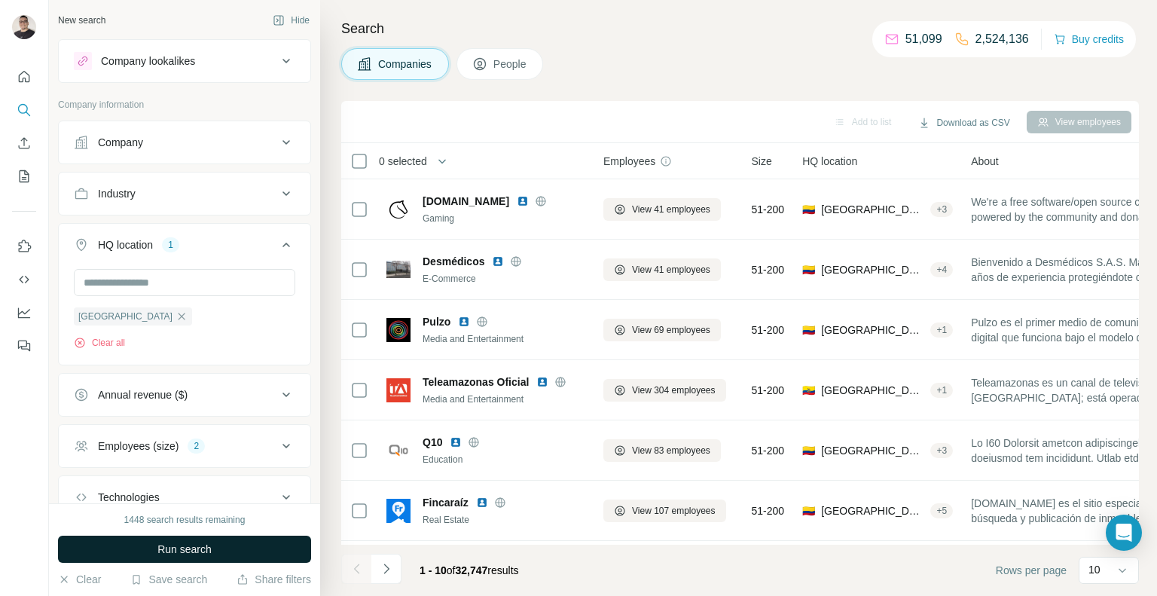
click at [236, 553] on button "Run search" at bounding box center [184, 548] width 253 height 27
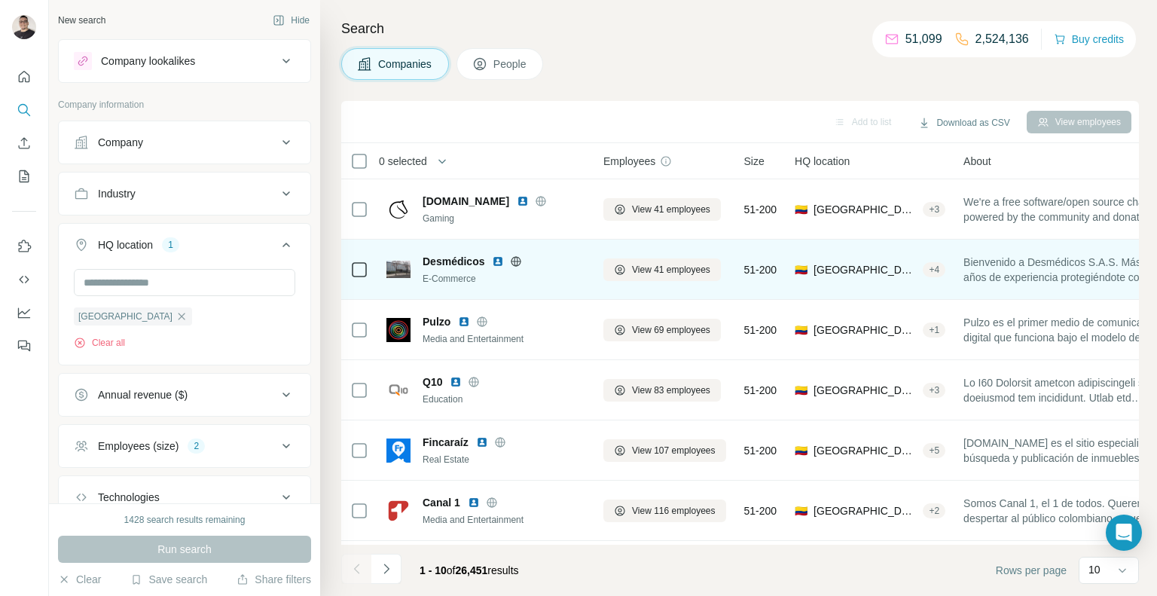
click at [493, 255] on img at bounding box center [498, 261] width 12 height 12
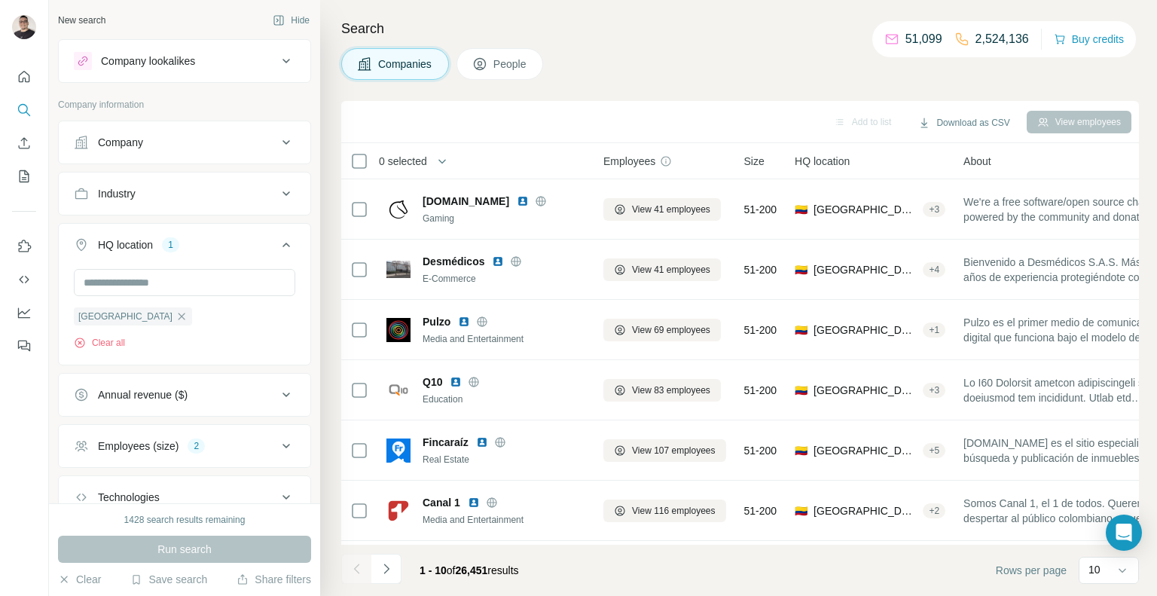
click at [483, 446] on img at bounding box center [482, 442] width 12 height 12
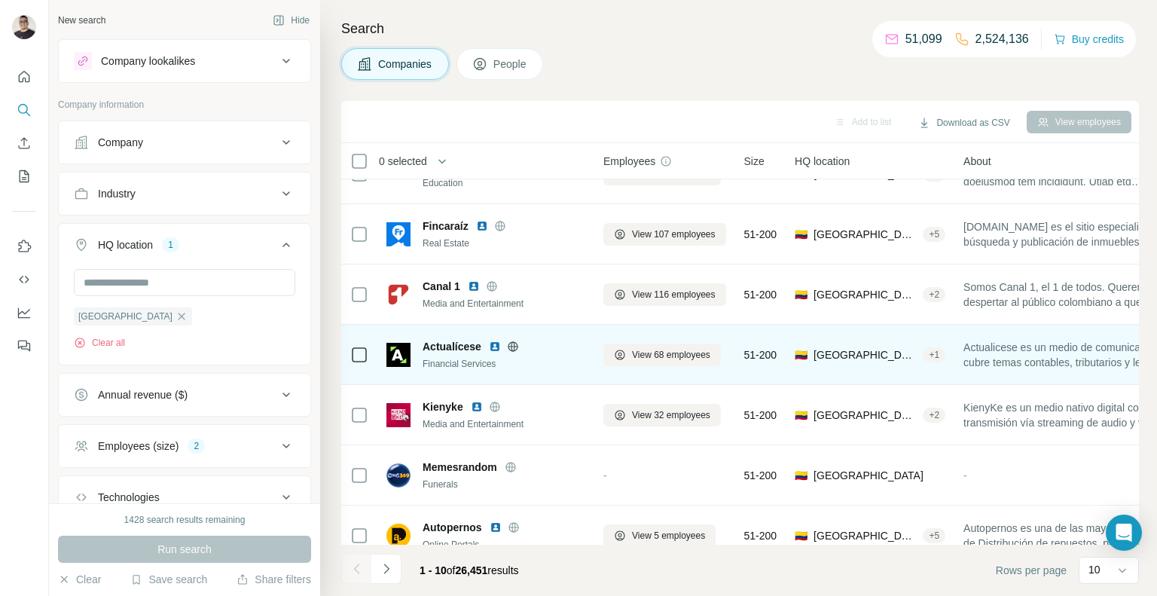
scroll to position [236, 0]
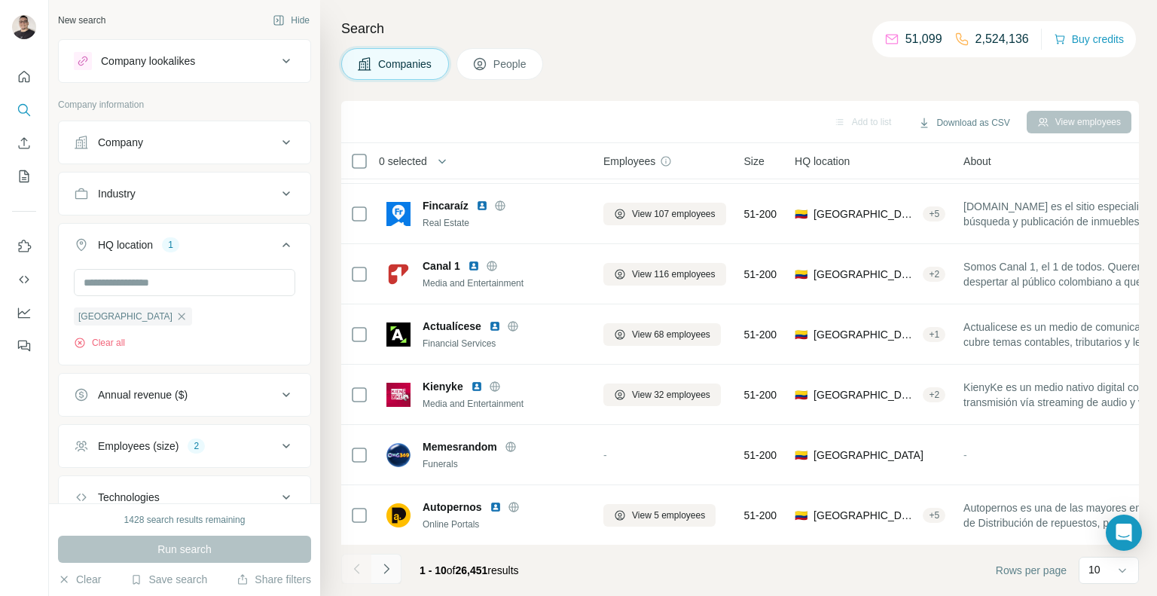
click at [381, 578] on button "Navigate to next page" at bounding box center [386, 568] width 30 height 30
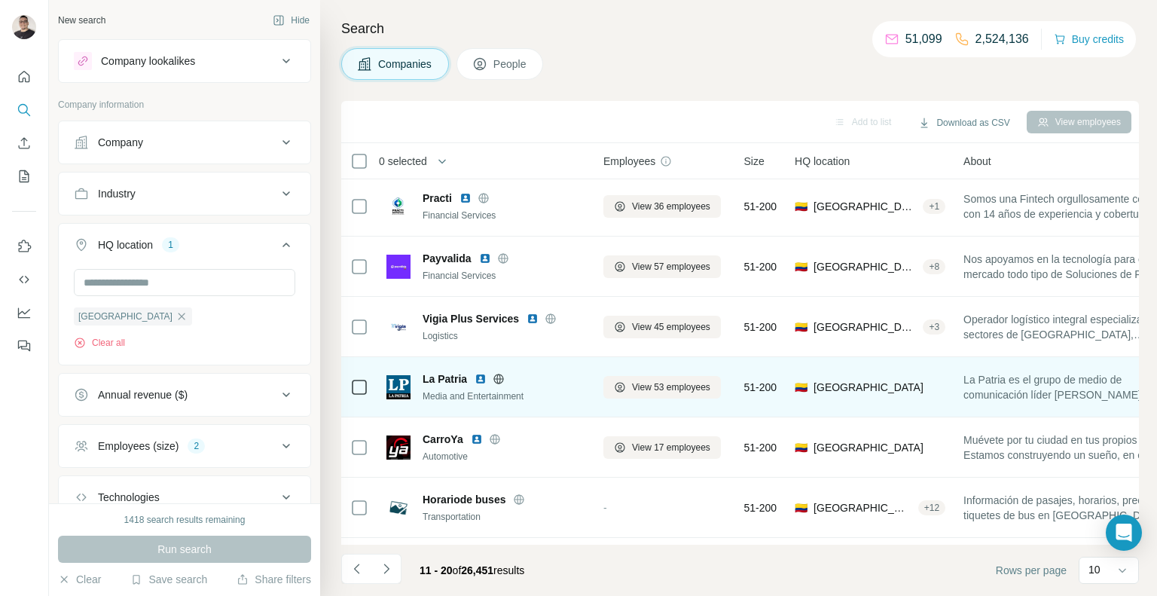
scroll to position [0, 0]
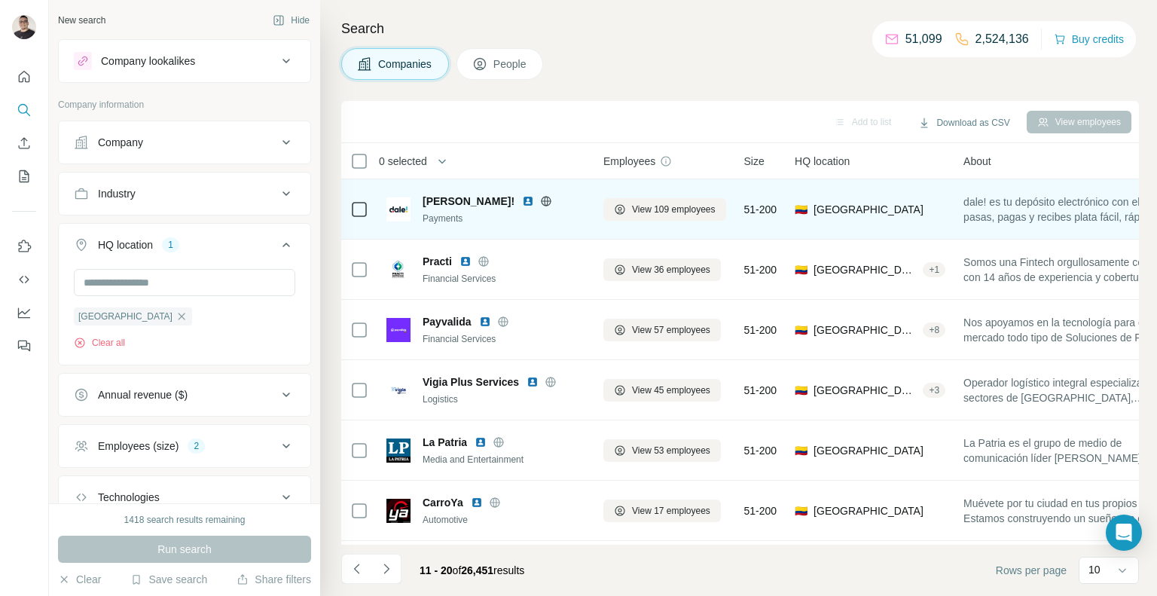
click at [522, 200] on img at bounding box center [528, 201] width 12 height 12
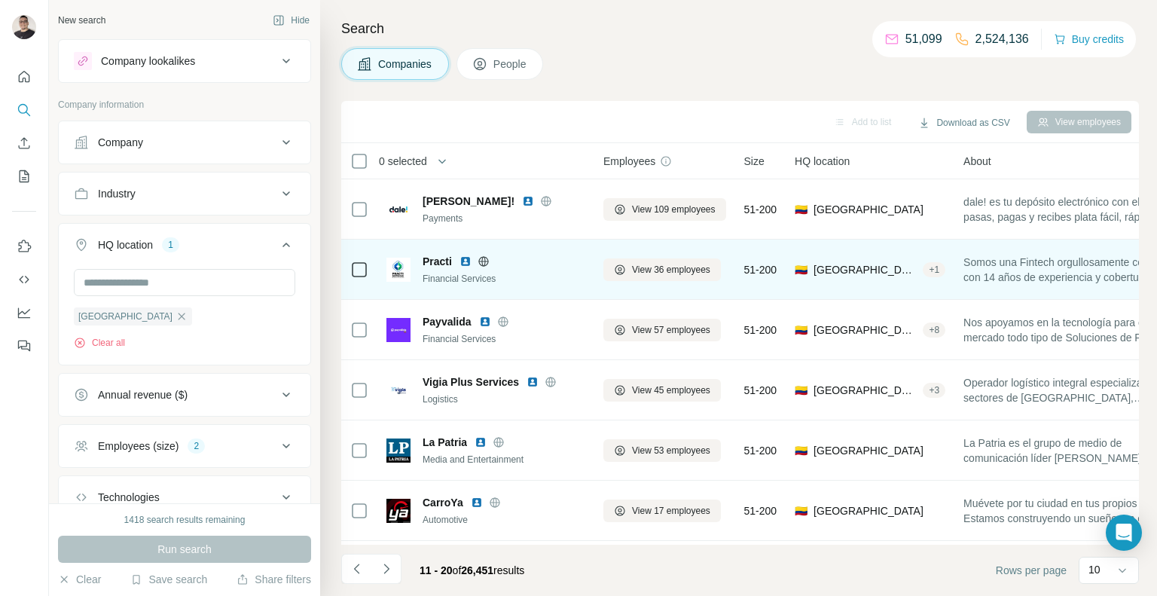
scroll to position [24, 0]
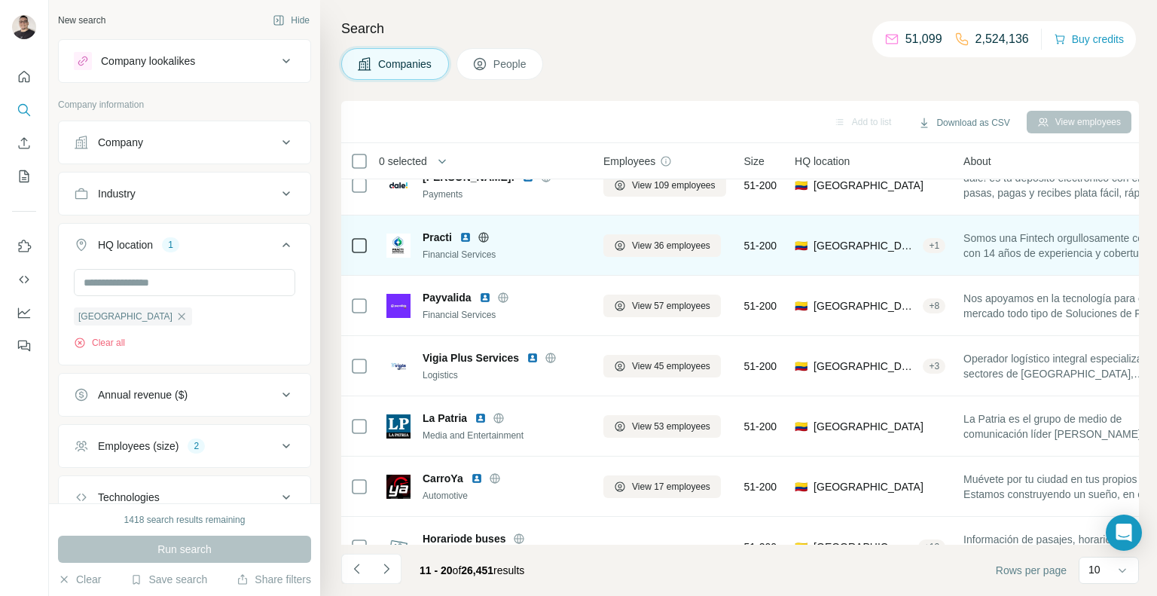
click at [465, 238] on img at bounding box center [465, 237] width 12 height 12
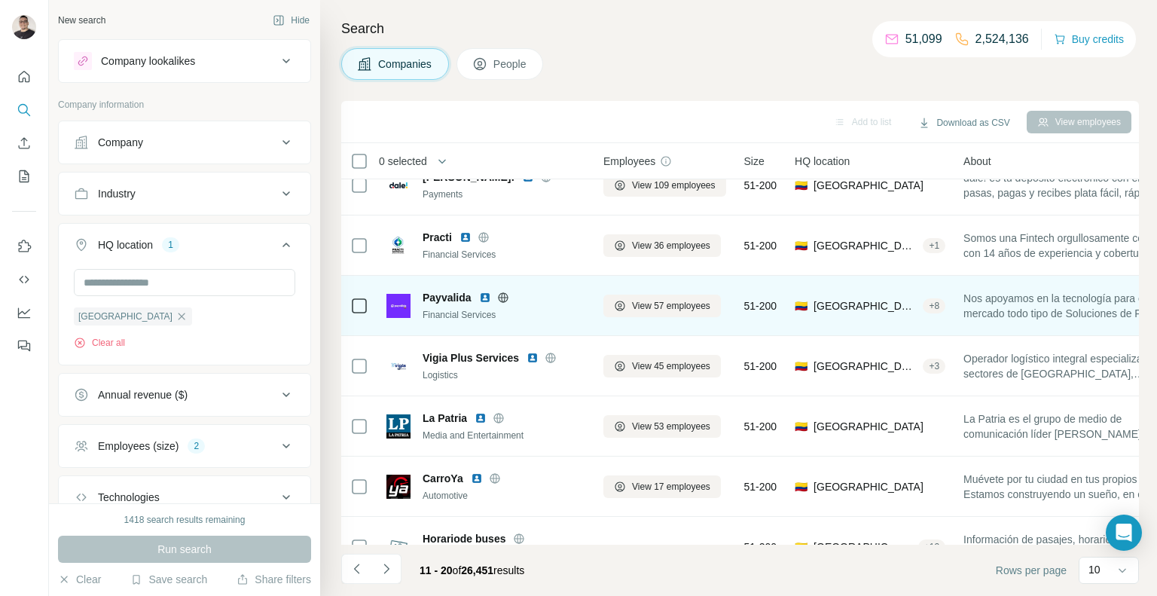
click at [482, 297] on img at bounding box center [485, 297] width 12 height 12
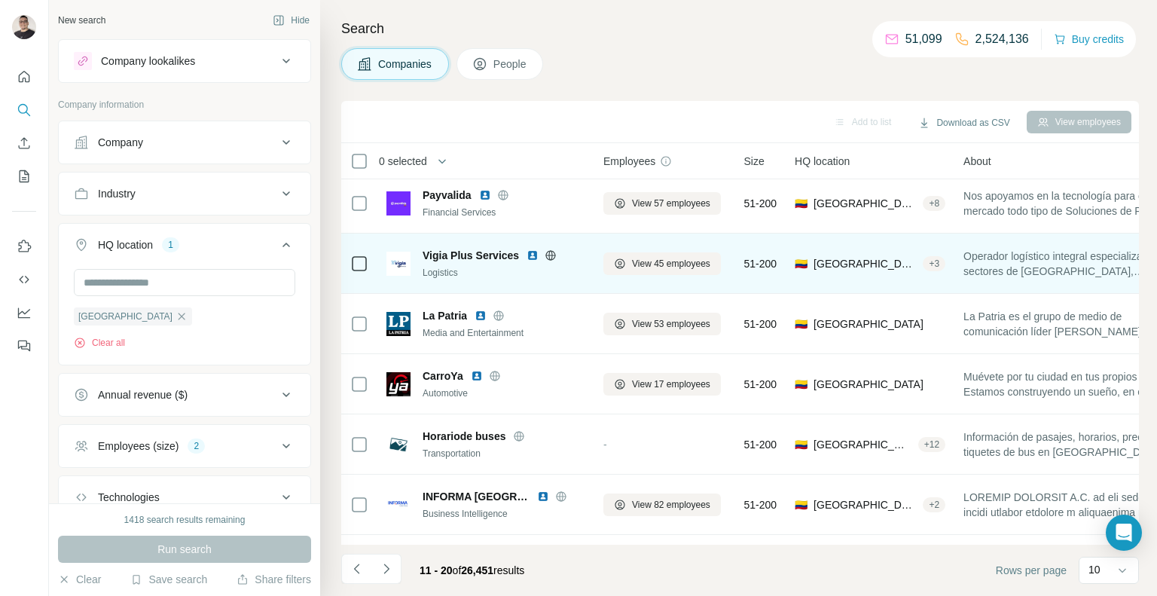
scroll to position [127, 0]
click at [532, 256] on img at bounding box center [532, 255] width 12 height 12
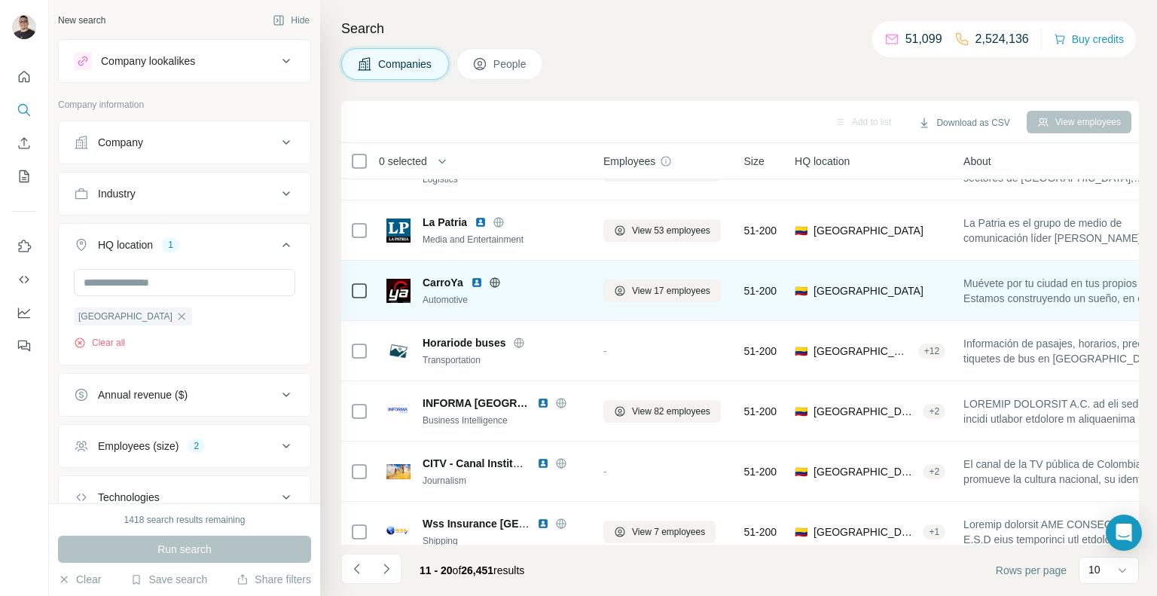
scroll to position [224, 0]
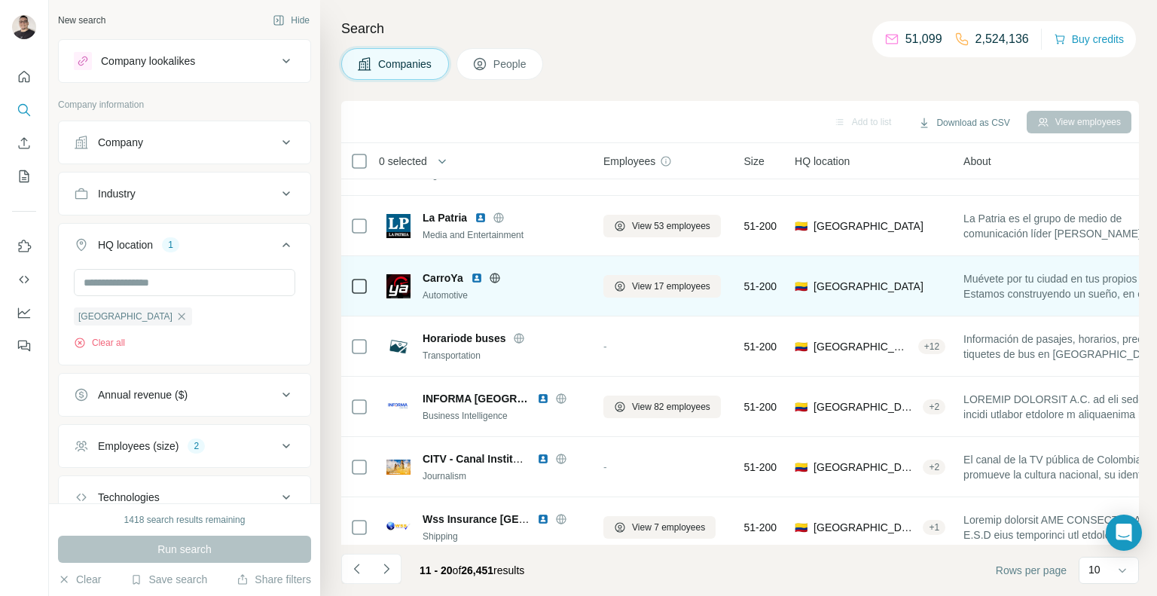
click at [467, 274] on div "CarroYa" at bounding box center [503, 277] width 163 height 15
click at [471, 278] on img at bounding box center [477, 278] width 12 height 12
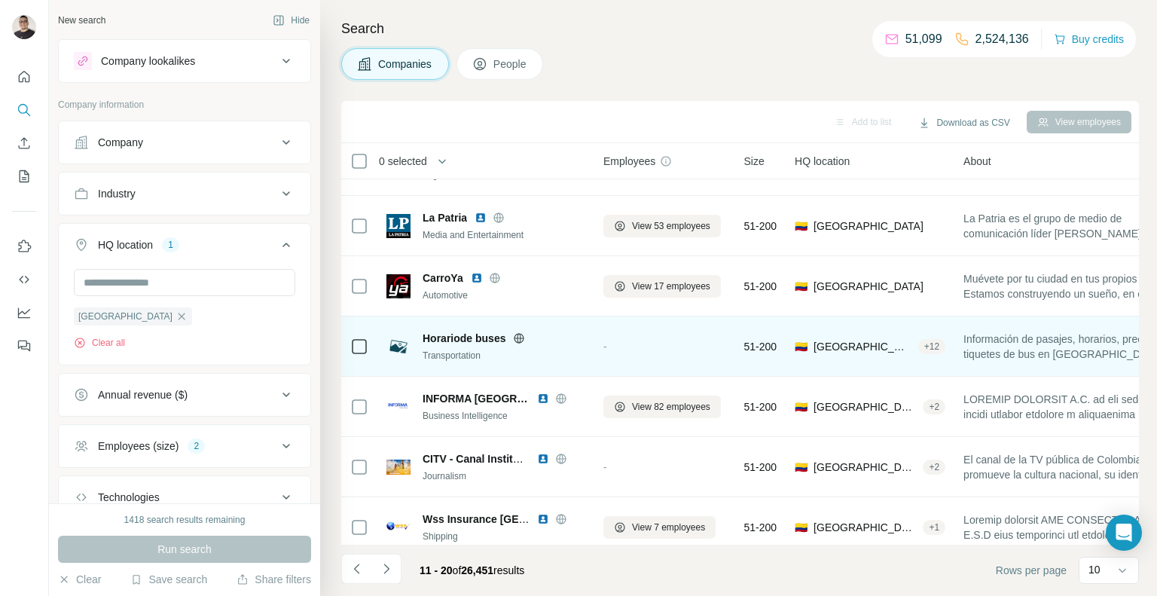
scroll to position [236, 0]
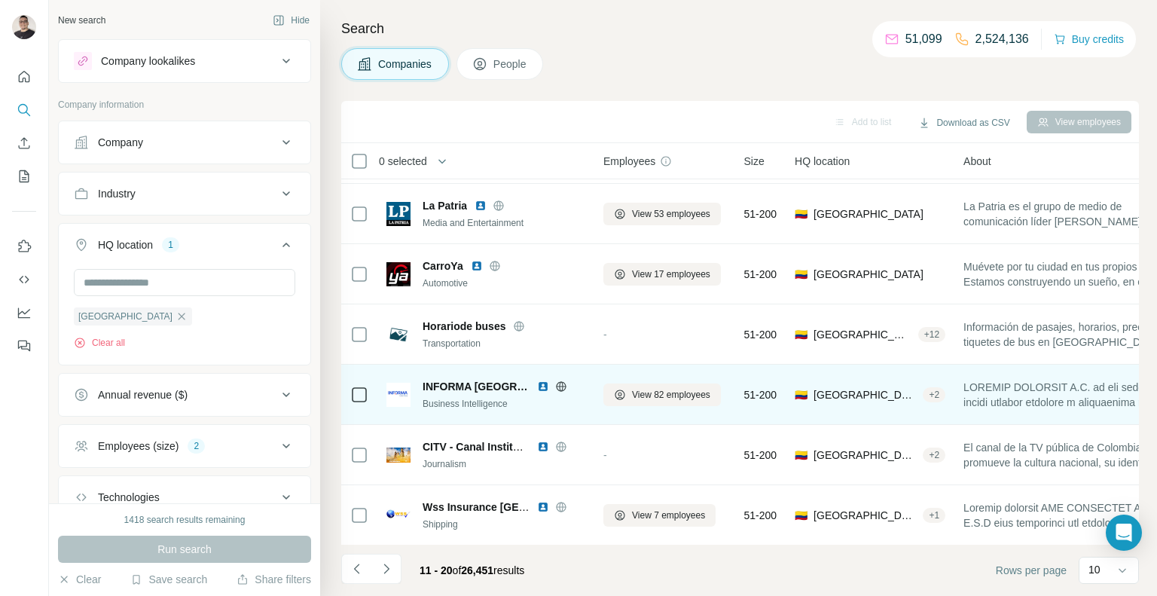
click at [537, 388] on img at bounding box center [543, 386] width 12 height 12
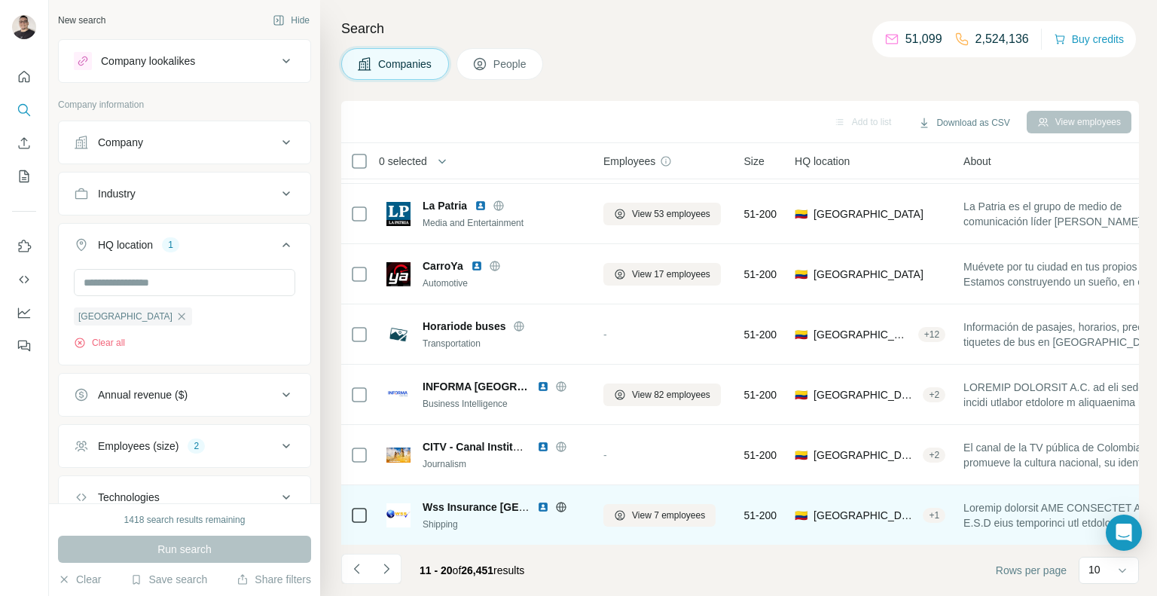
click at [542, 505] on img at bounding box center [543, 507] width 12 height 12
